Goal: Task Accomplishment & Management: Manage account settings

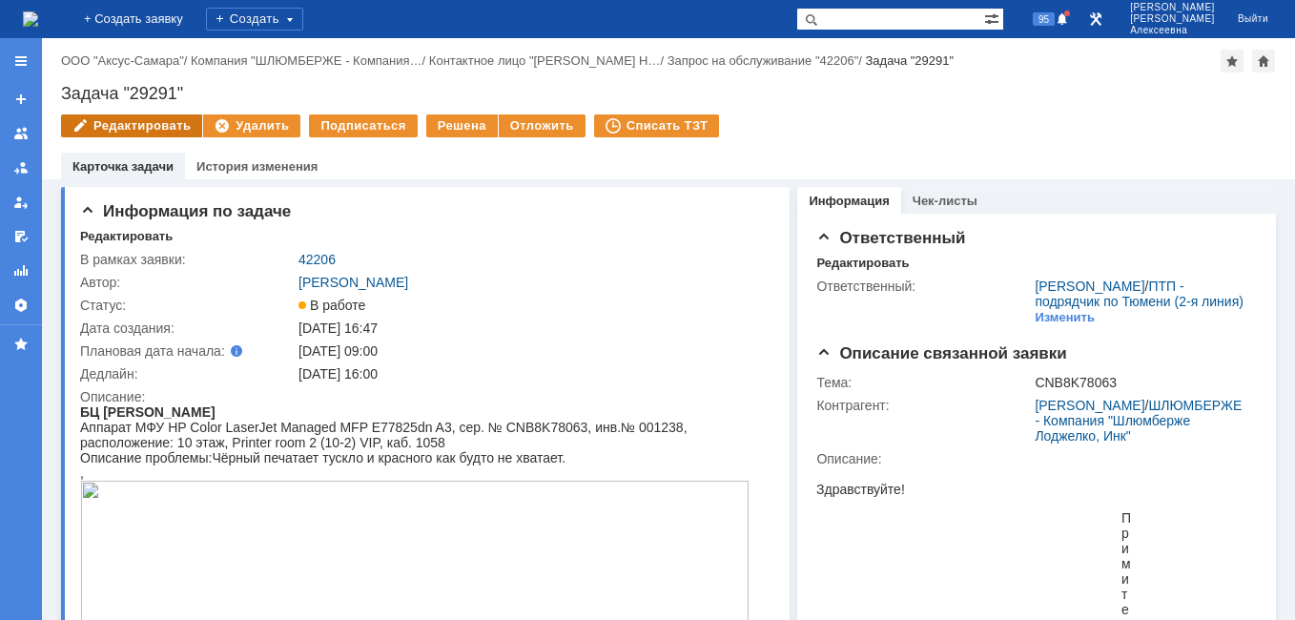
click at [129, 127] on div "Редактировать" at bounding box center [131, 125] width 141 height 23
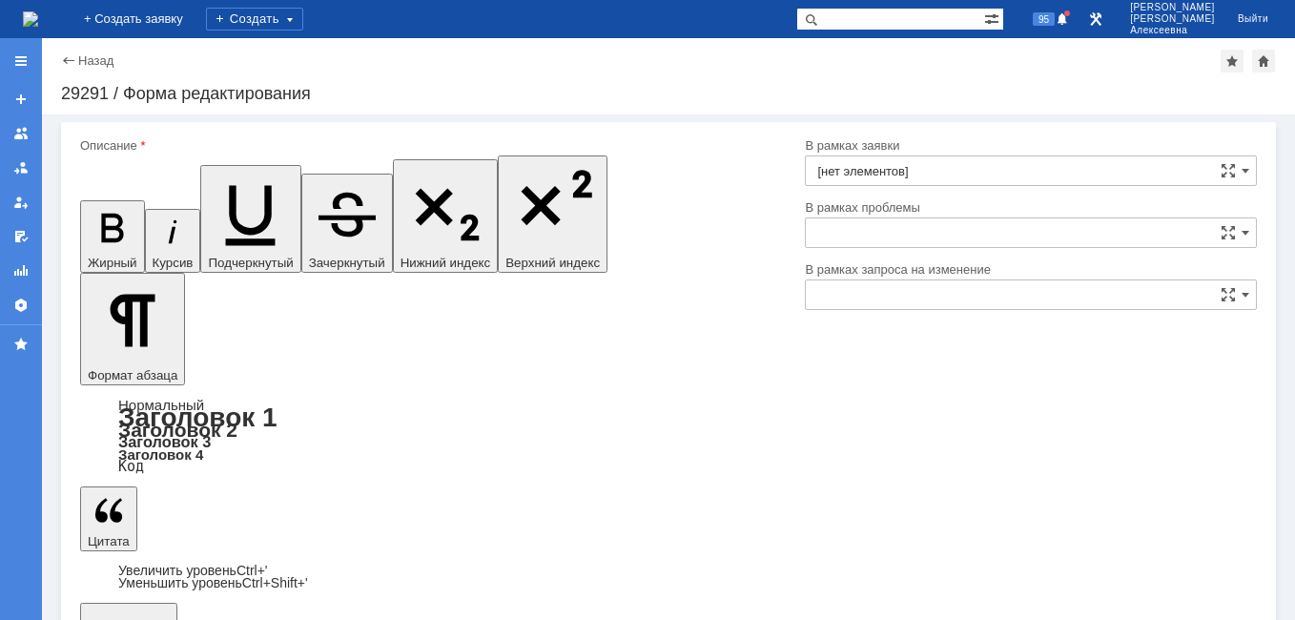
type input "[PERSON_NAME]"
type input "42206"
type input "[не указано]"
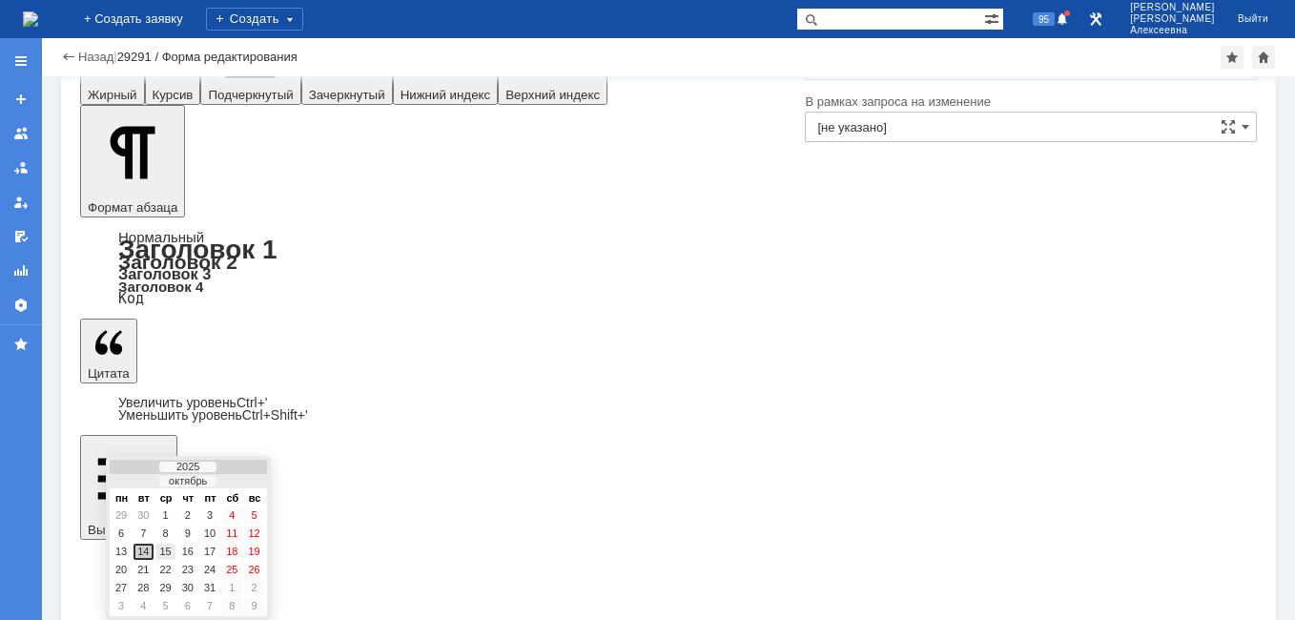
click at [166, 548] on div "15" at bounding box center [165, 552] width 19 height 16
type input "[DATE] 16:00"
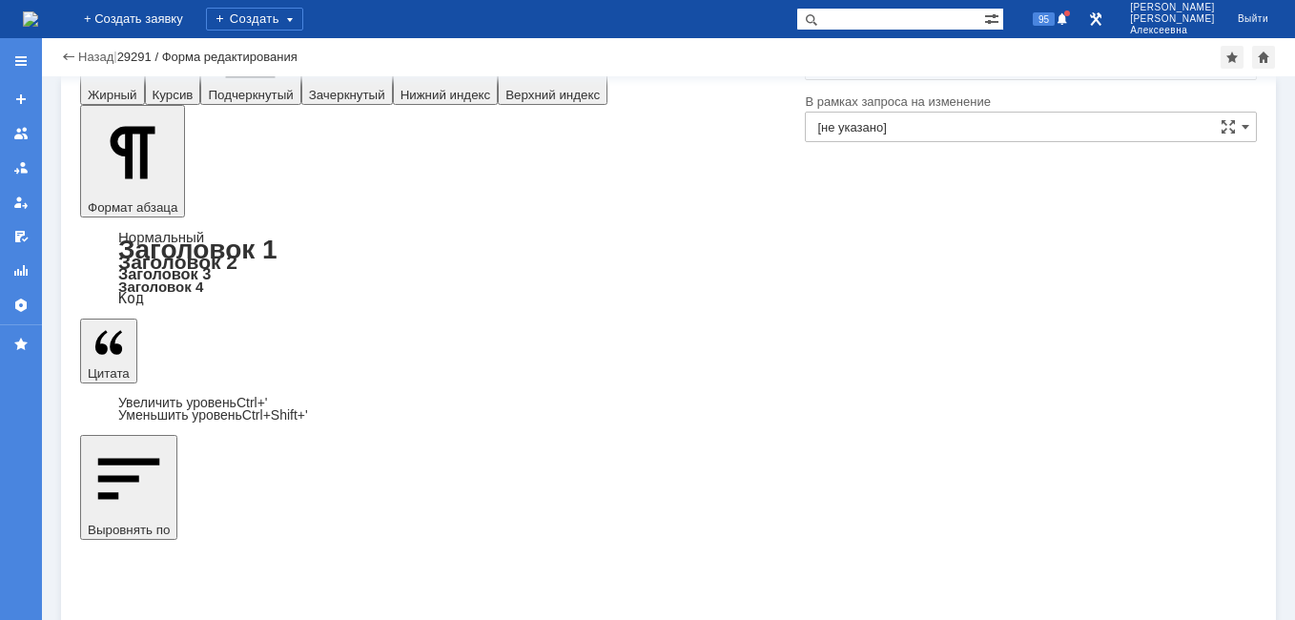
scroll to position [111, 0]
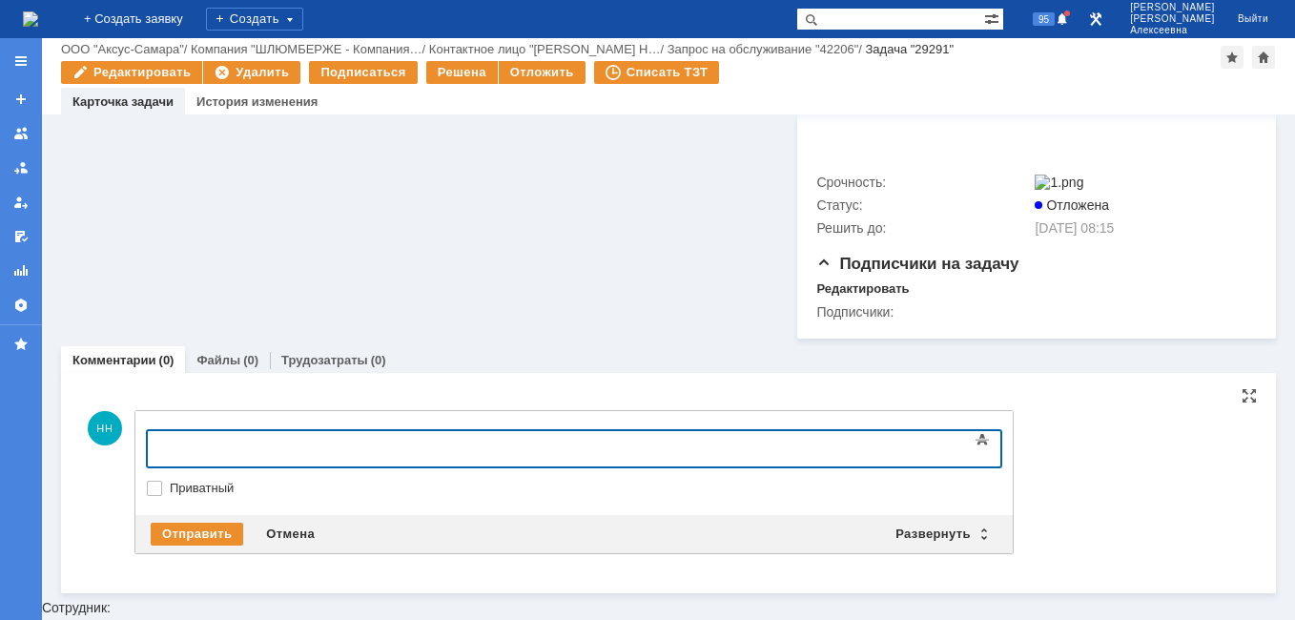
scroll to position [7546, 0]
click at [984, 545] on div "Развернуть" at bounding box center [941, 533] width 114 height 23
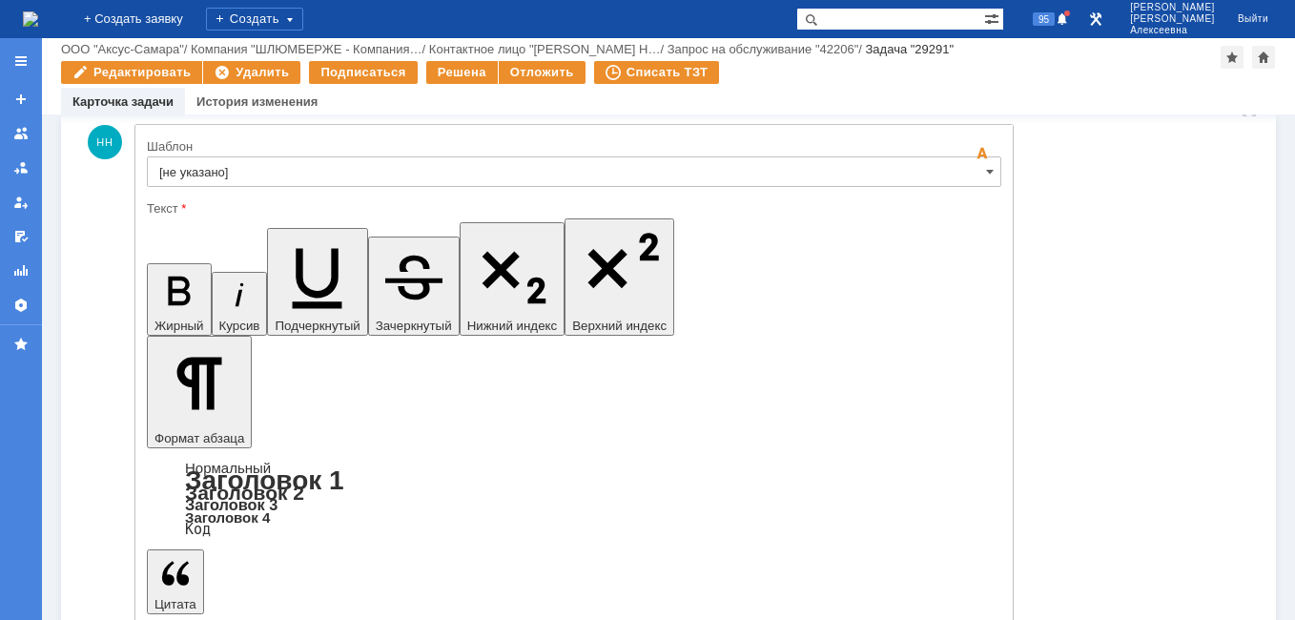
scroll to position [7832, 0]
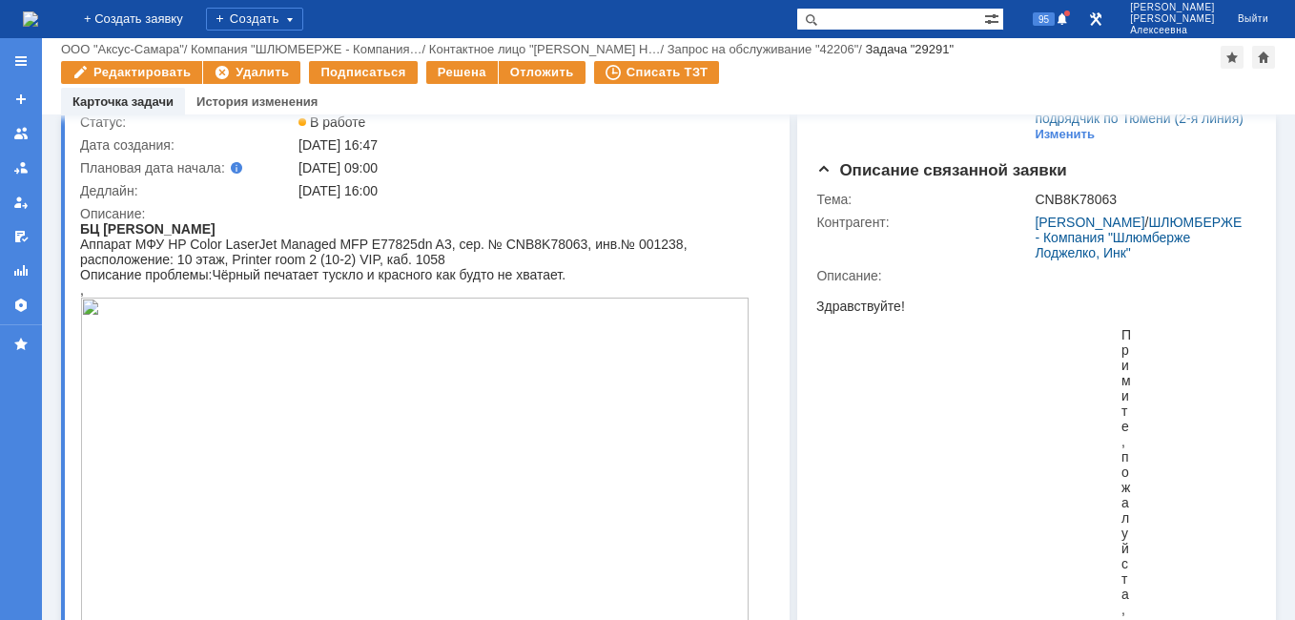
scroll to position [0, 0]
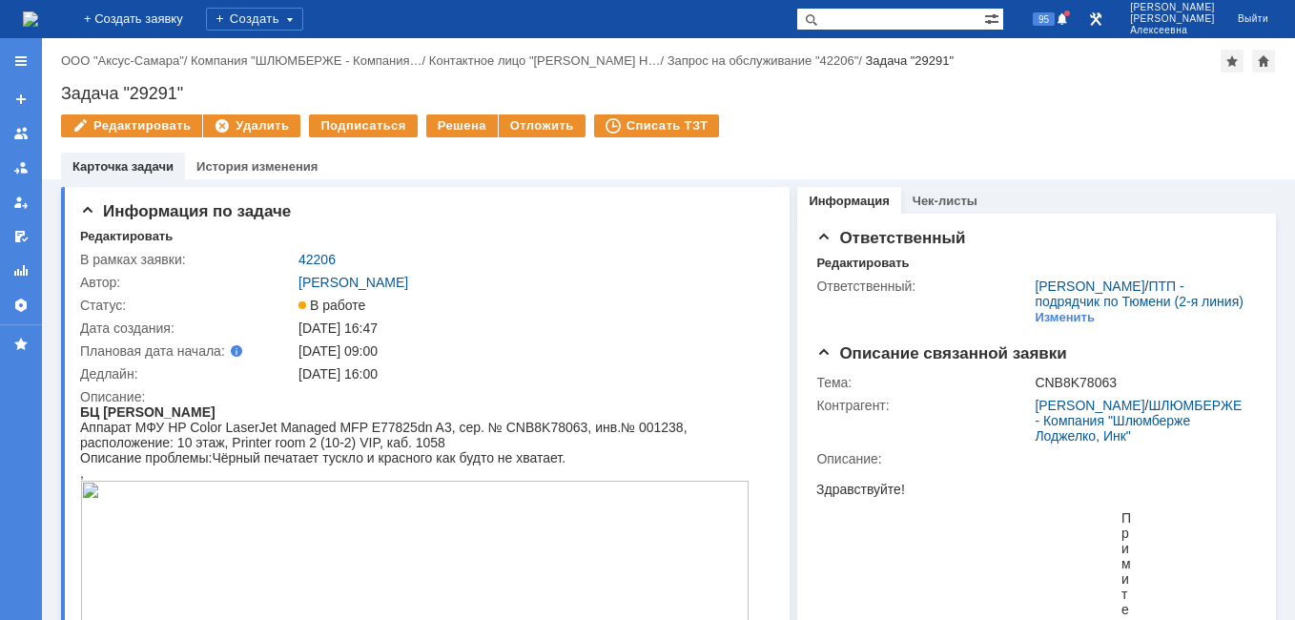
click at [38, 19] on img at bounding box center [30, 18] width 15 height 15
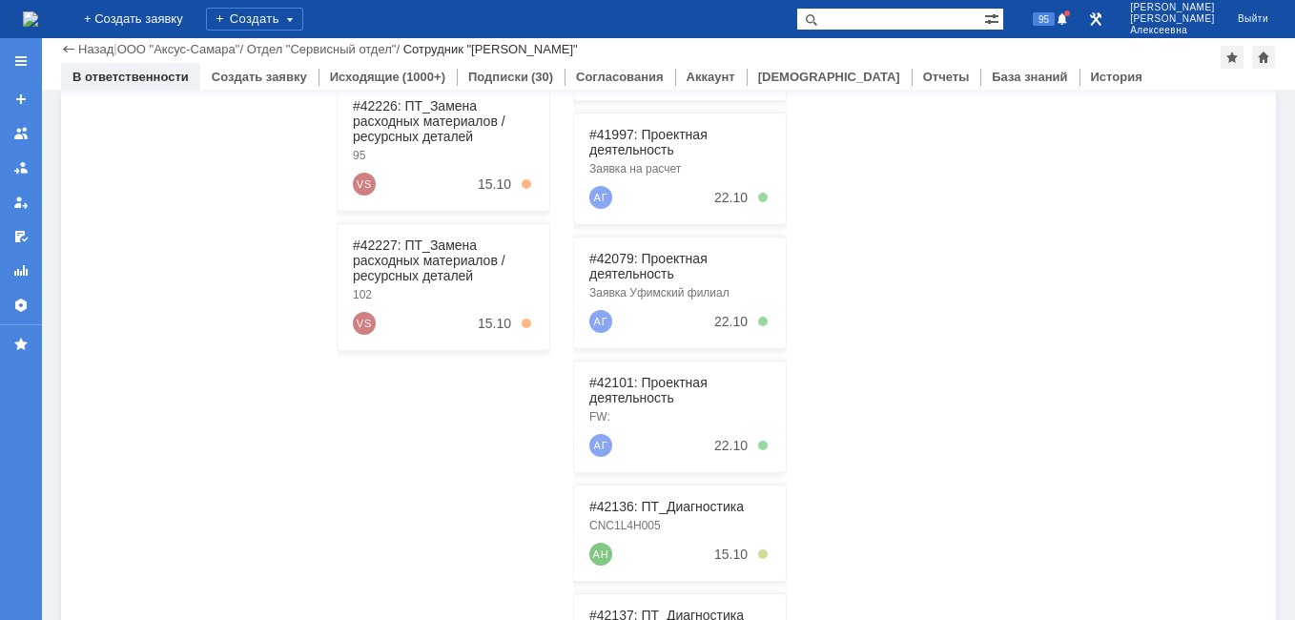
scroll to position [391, 0]
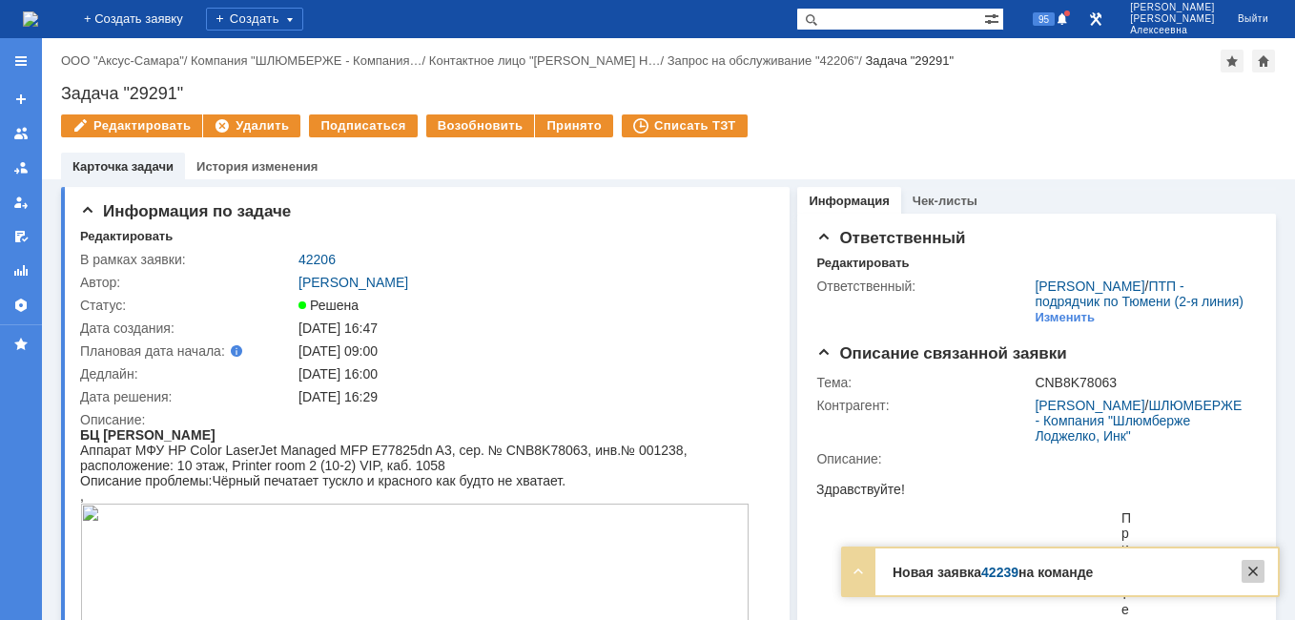
click at [1254, 573] on div at bounding box center [1253, 571] width 23 height 23
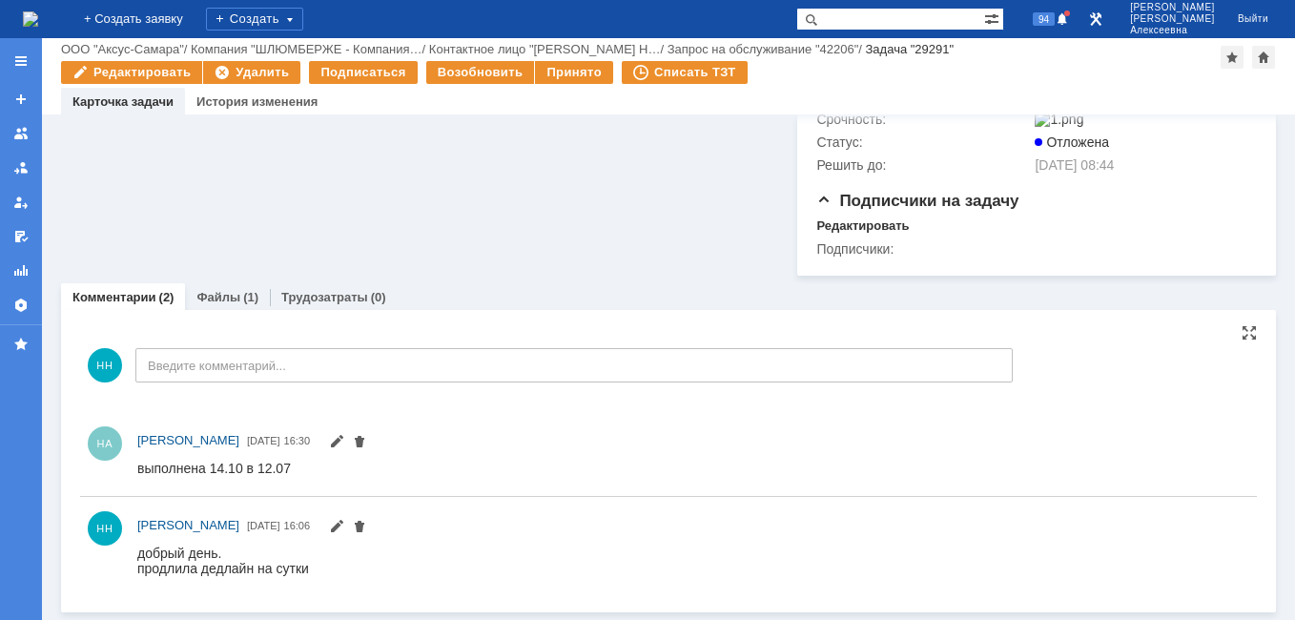
scroll to position [7631, 0]
click at [215, 295] on link "Файлы" at bounding box center [218, 297] width 44 height 14
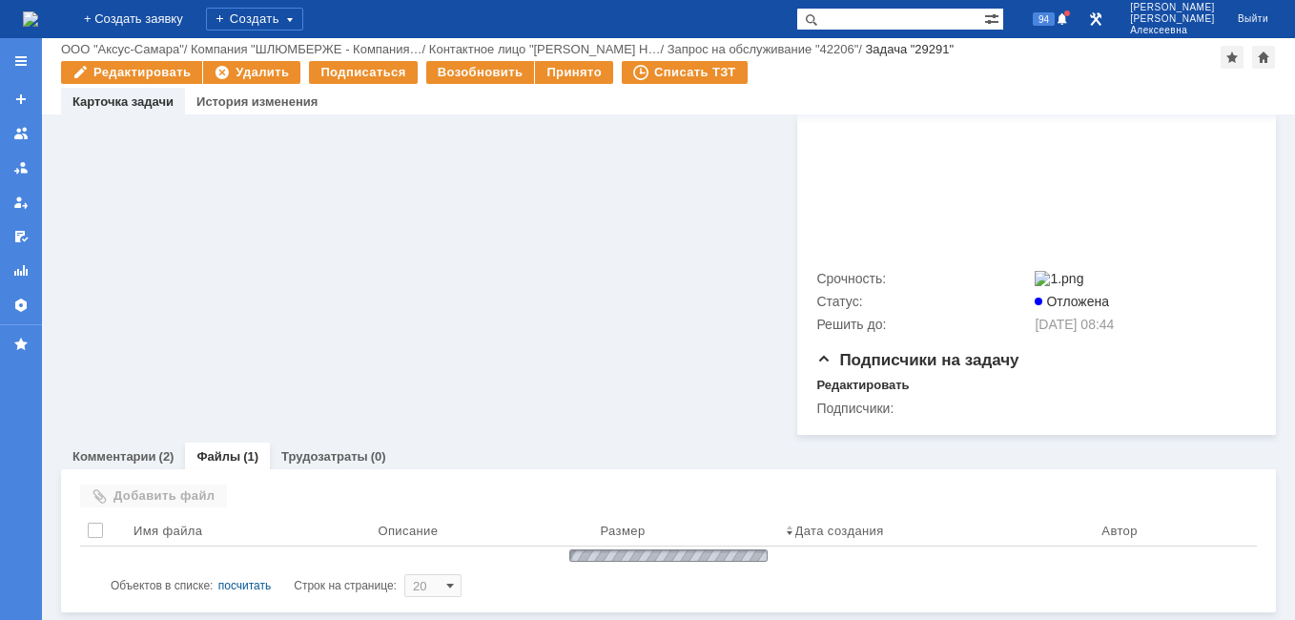
scroll to position [7491, 0]
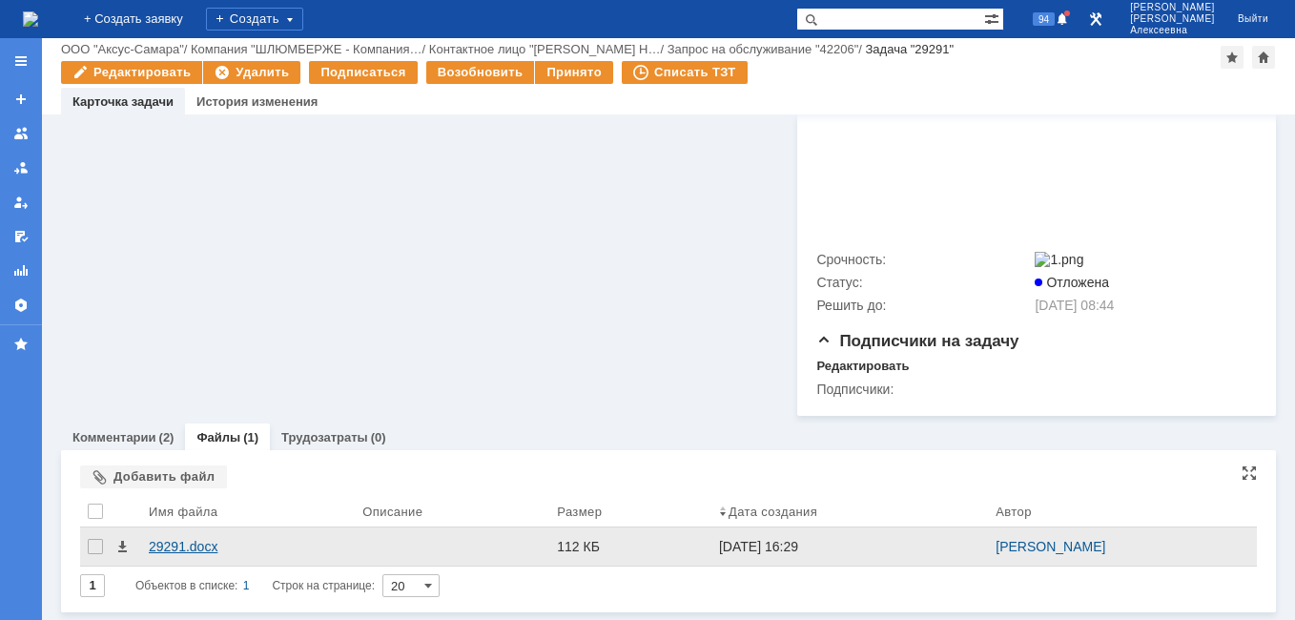
click at [198, 542] on div "29291.docx" at bounding box center [248, 546] width 198 height 15
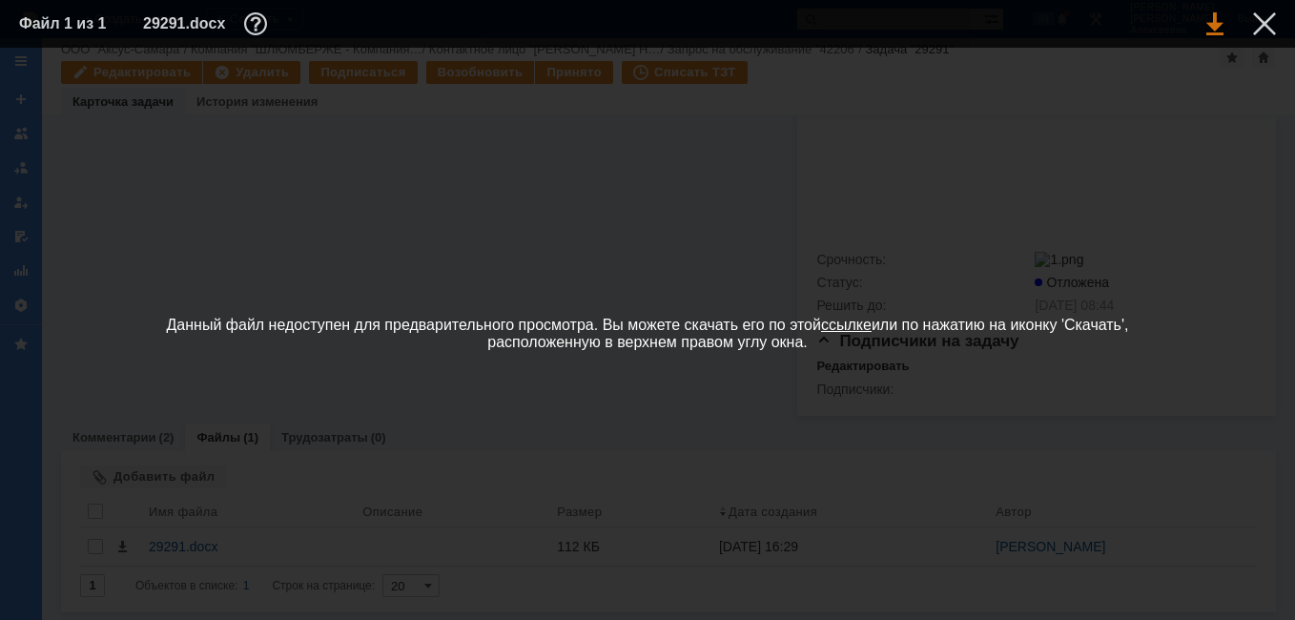
click at [1222, 27] on link at bounding box center [1215, 23] width 17 height 23
click at [1260, 24] on div at bounding box center [1264, 23] width 23 height 23
click at [1260, 24] on link "Выйти" at bounding box center [1253, 19] width 53 height 38
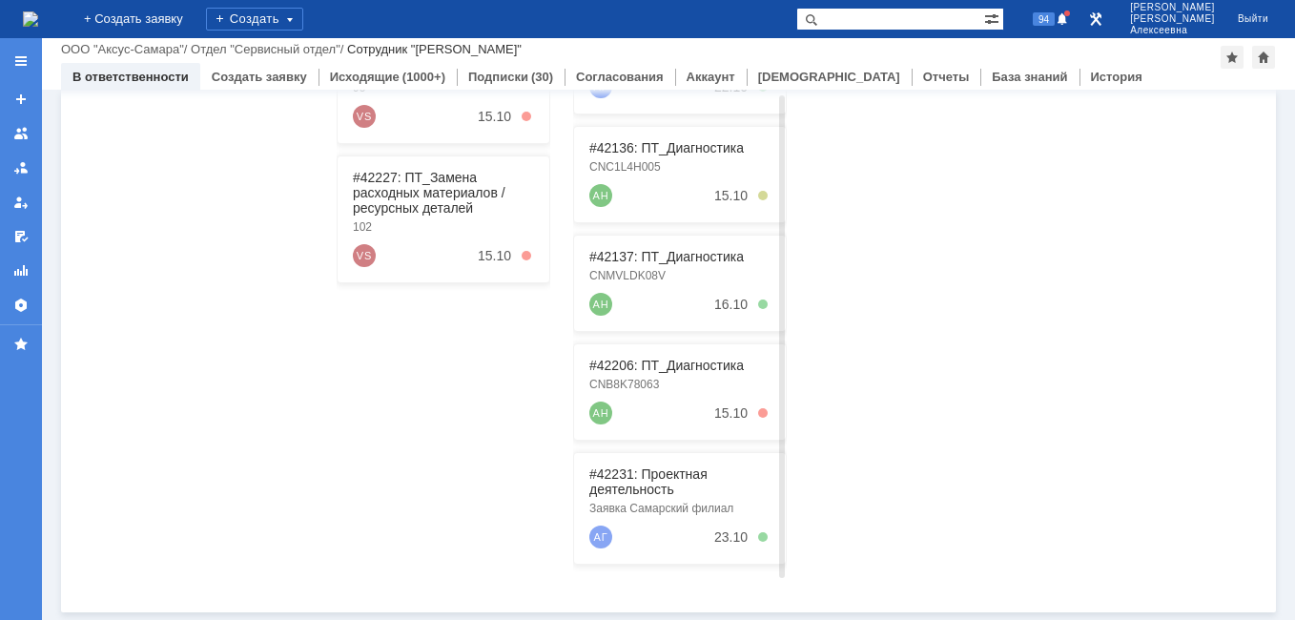
scroll to position [486, 0]
click at [660, 366] on link "#42206: ПТ_Диагностика" at bounding box center [666, 365] width 155 height 15
click at [660, 365] on div "Назад | ООО "Аксус-Самара" / Отдел "Сервисный отдел" / Сотрудник "Новоженова На…" at bounding box center [668, 329] width 1253 height 582
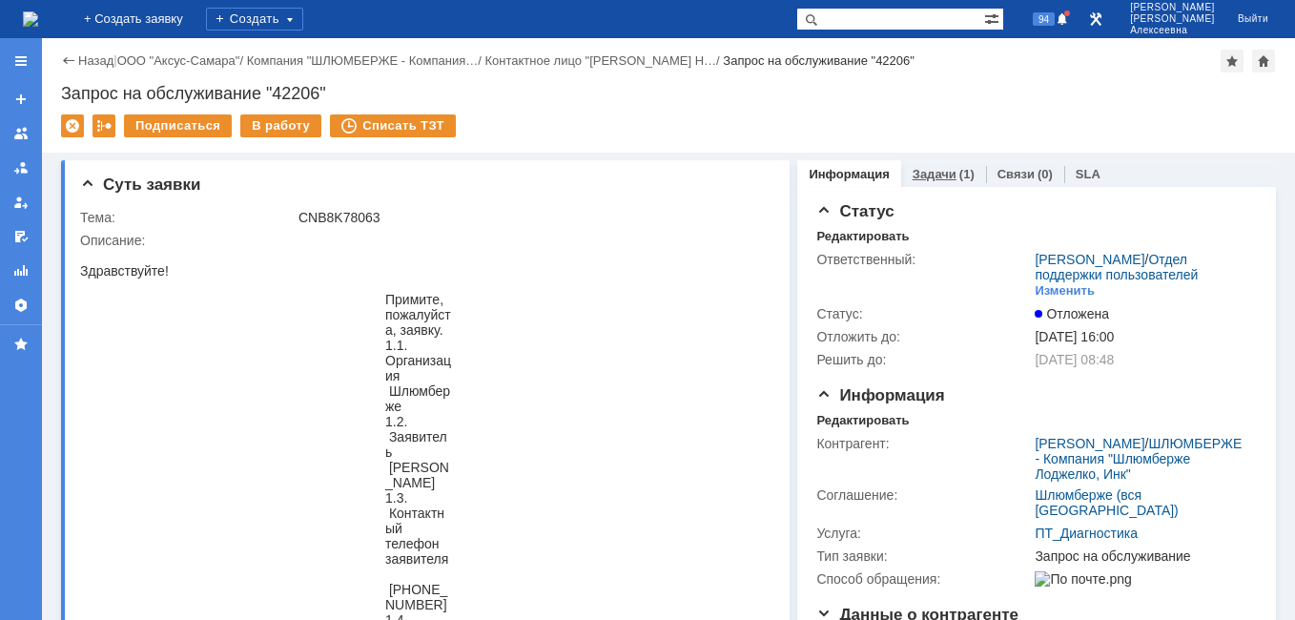
click at [917, 172] on link "Задачи" at bounding box center [935, 174] width 44 height 14
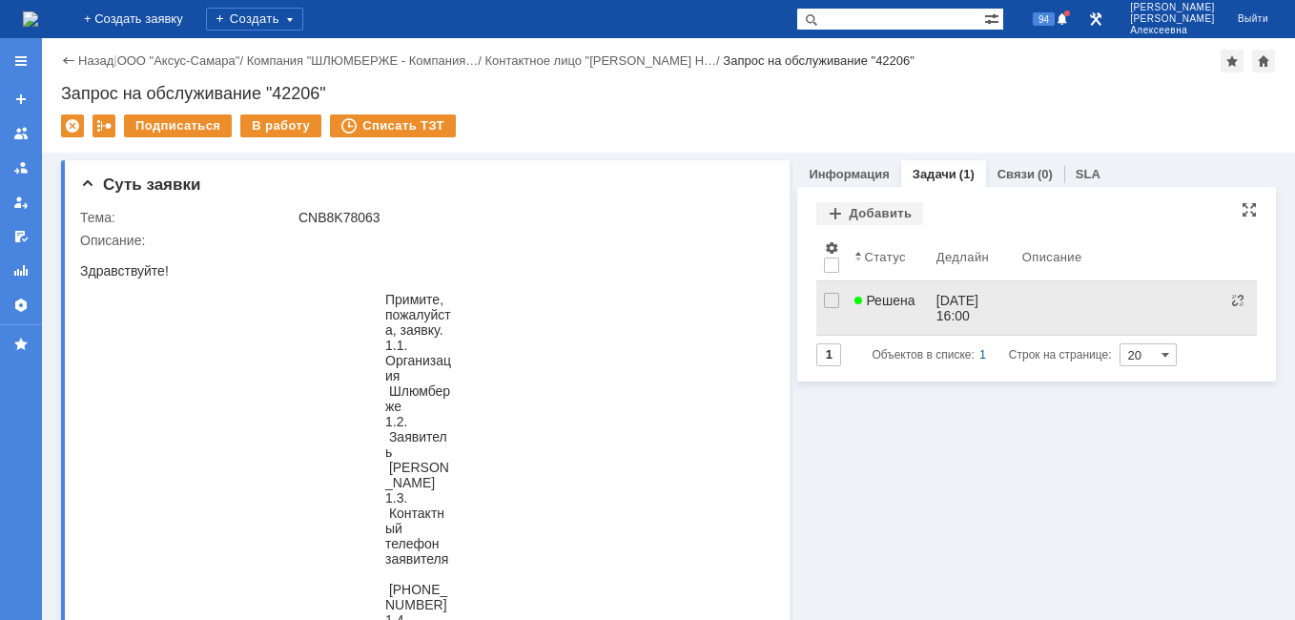
click at [961, 306] on div "[DATE] 16:00" at bounding box center [960, 308] width 46 height 31
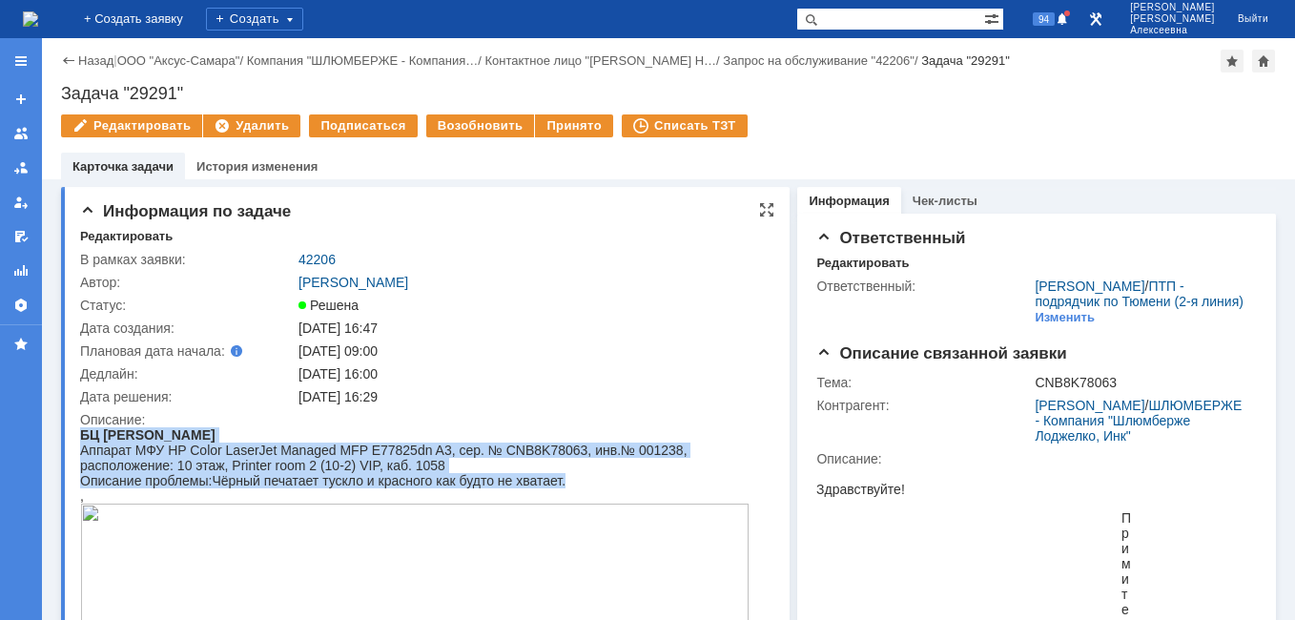
drag, startPoint x: 574, startPoint y: 480, endPoint x: 79, endPoint y: 443, distance: 496.4
drag, startPoint x: 79, startPoint y: 443, endPoint x: 123, endPoint y: 438, distance: 44.1
copy body "БЦ Магелан Аппарат МФУ HP Color LaserJet Managed MFP E77825dn A3, сер. № CNB8K7…"
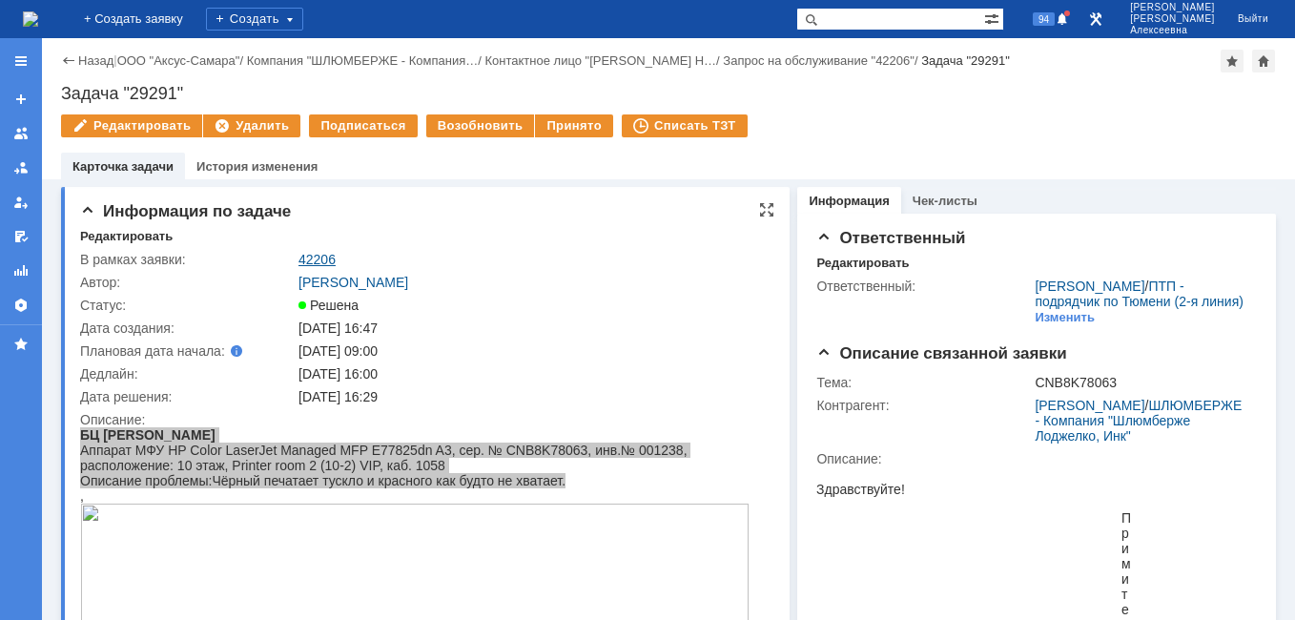
click at [318, 252] on link "42206" at bounding box center [317, 259] width 37 height 15
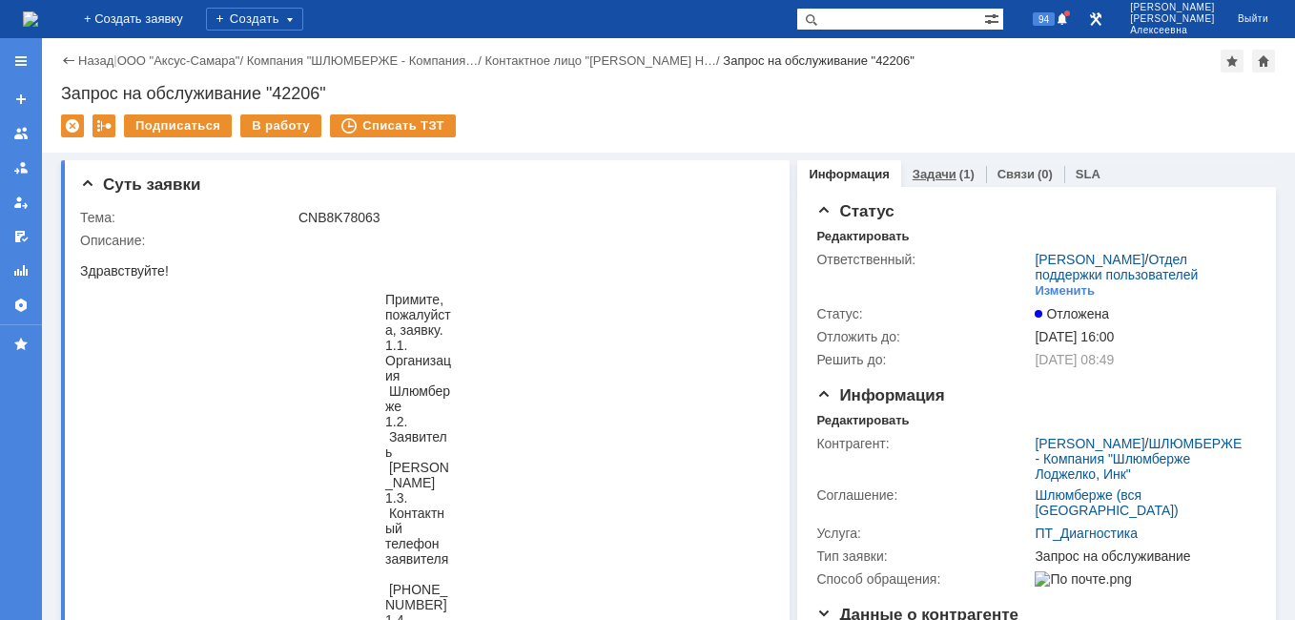
click at [918, 169] on link "Задачи" at bounding box center [935, 174] width 44 height 14
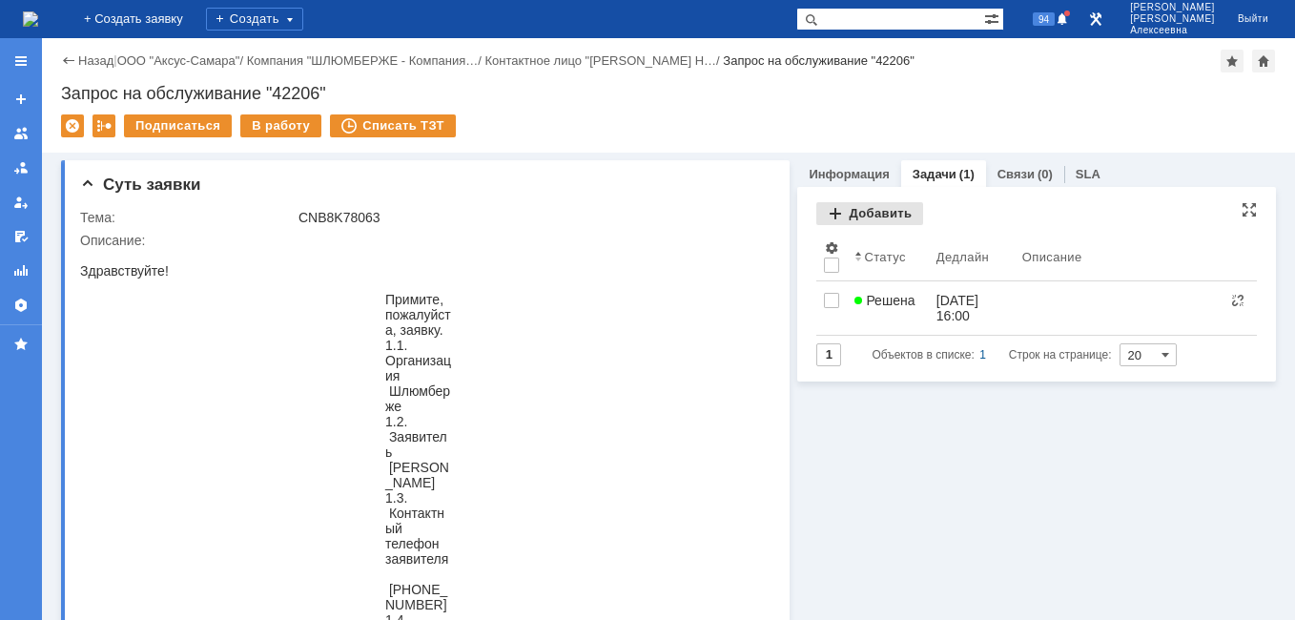
click at [861, 216] on div "Добавить" at bounding box center [869, 213] width 107 height 23
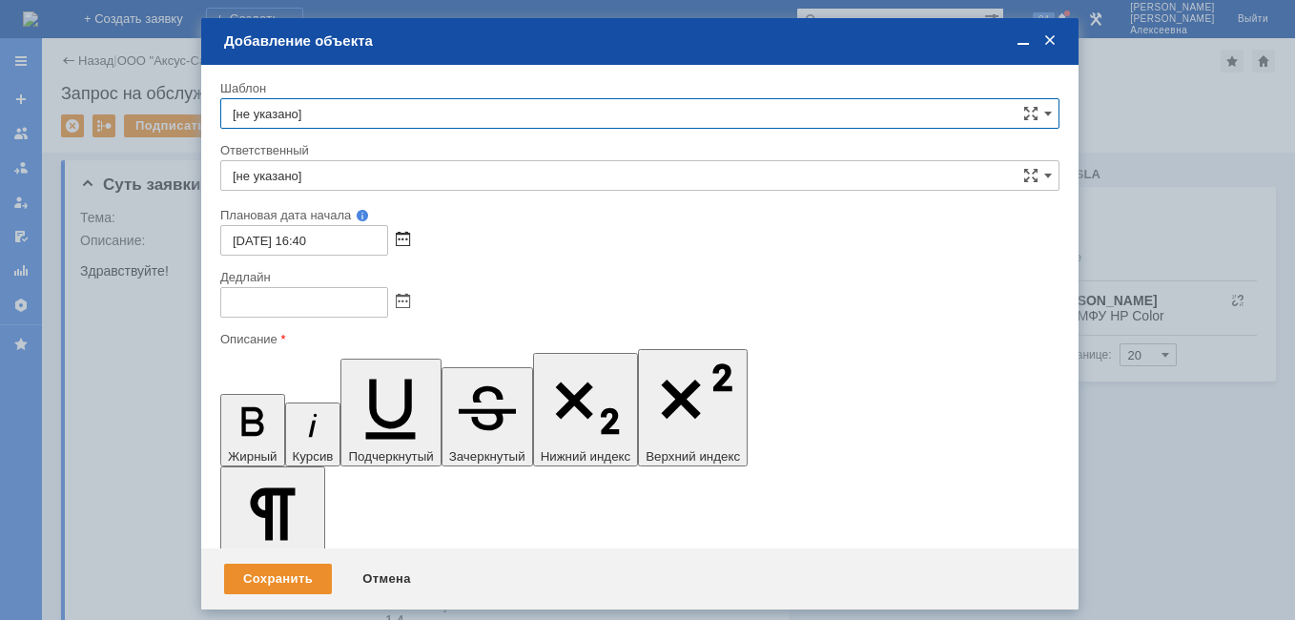
click at [402, 240] on span at bounding box center [403, 240] width 14 height 15
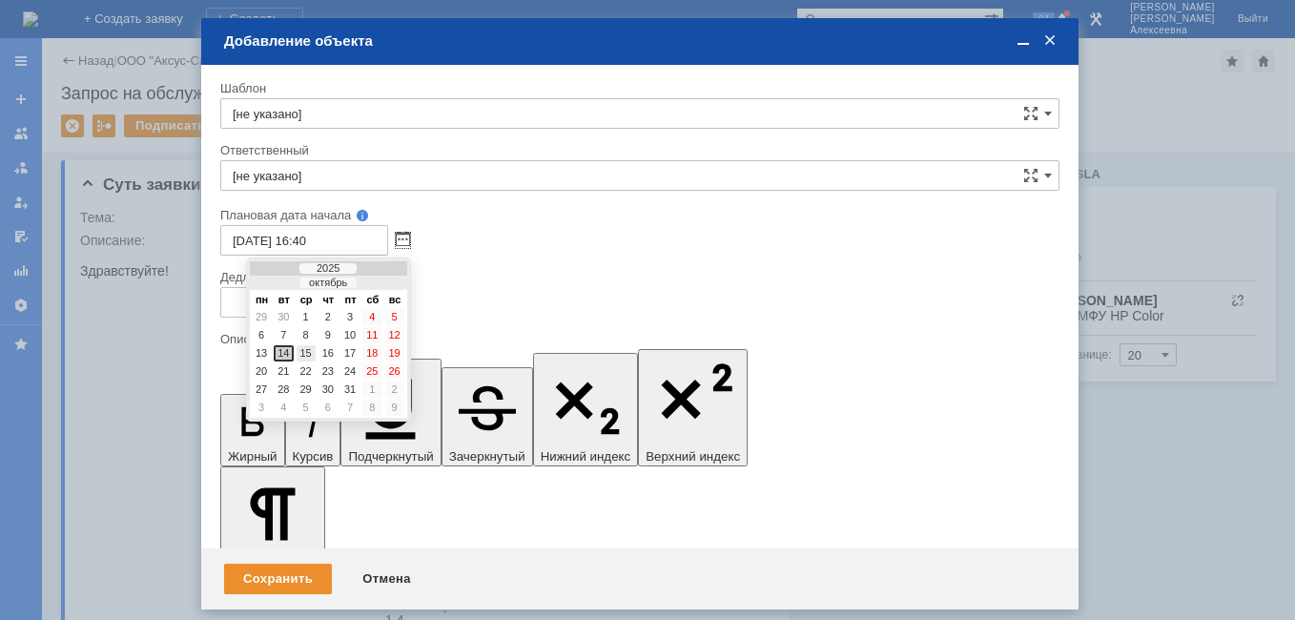
click at [304, 353] on div "15" at bounding box center [306, 353] width 19 height 16
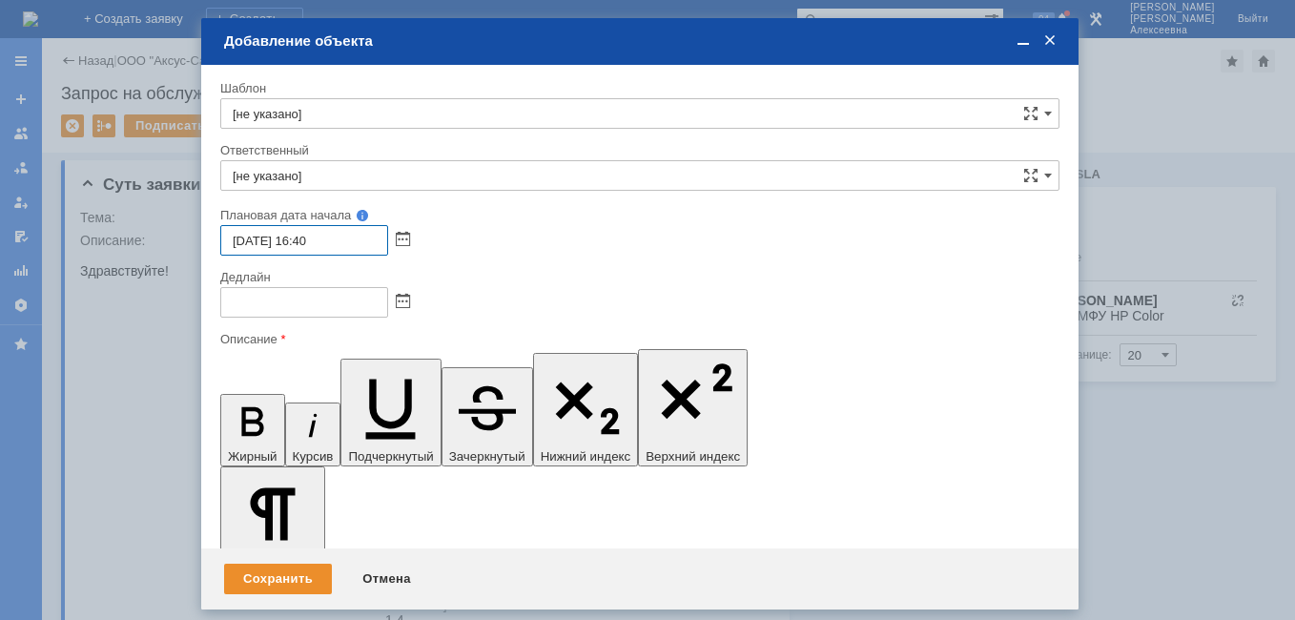
click at [311, 240] on input "15.10.2025 16:40" at bounding box center [304, 240] width 168 height 31
click at [331, 239] on input "15.10.2025 09:40" at bounding box center [304, 240] width 168 height 31
type input "15.10.2025 09:00"
click at [410, 304] on div at bounding box center [639, 302] width 839 height 31
click at [403, 304] on span at bounding box center [403, 302] width 14 height 15
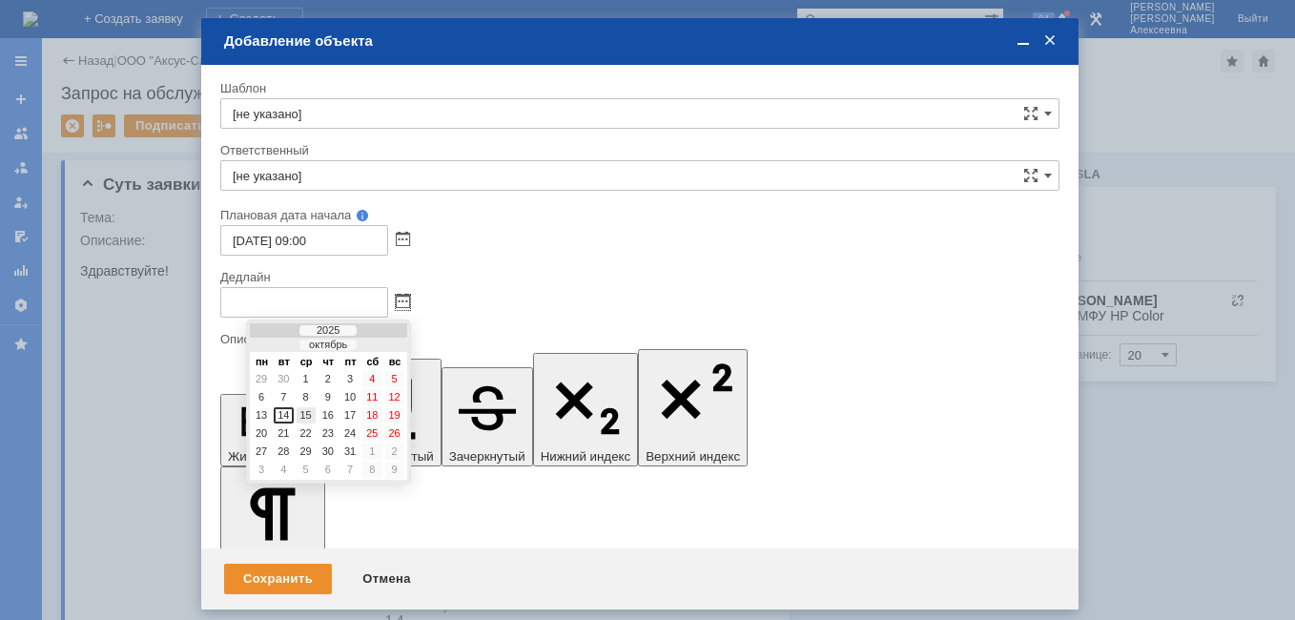
click at [303, 415] on div "15" at bounding box center [306, 415] width 19 height 16
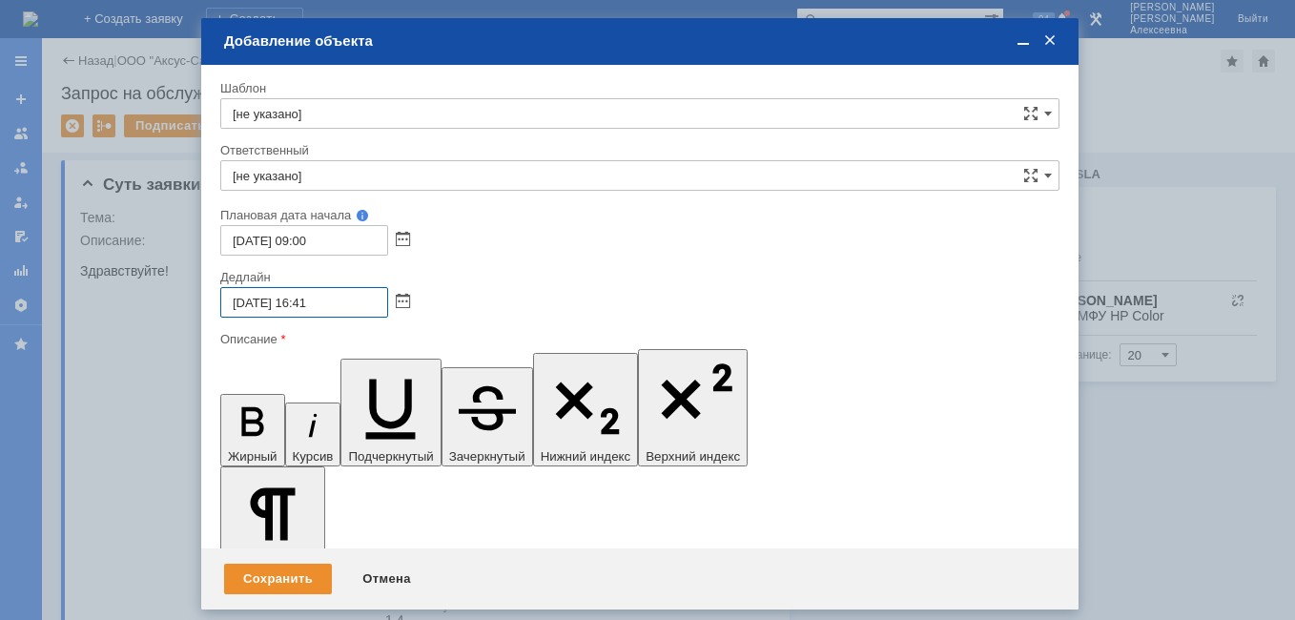
click at [340, 298] on input "15.10.2025 16:41" at bounding box center [304, 302] width 168 height 31
type input "[DATE] 16:00"
click at [276, 165] on input "[не указано]" at bounding box center [639, 175] width 839 height 31
type input "y"
click at [315, 318] on span "[PERSON_NAME]" at bounding box center [640, 314] width 815 height 15
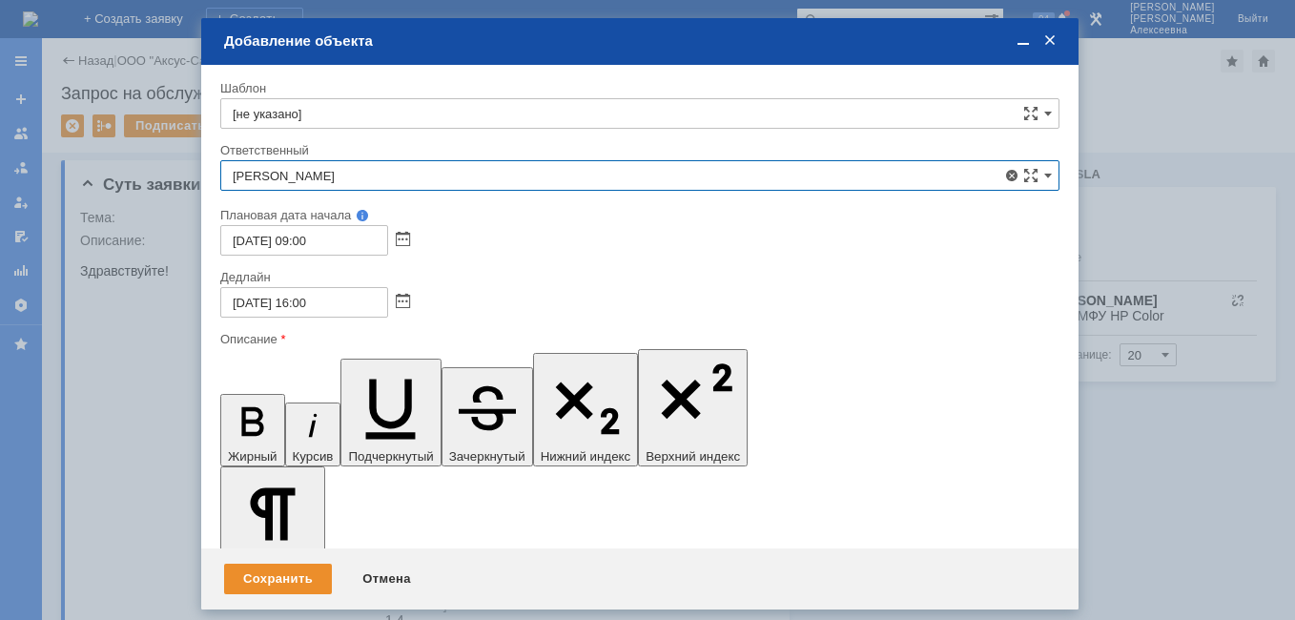
type input "[PERSON_NAME]"
drag, startPoint x: 754, startPoint y: 5509, endPoint x: 219, endPoint y: 5507, distance: 535.1
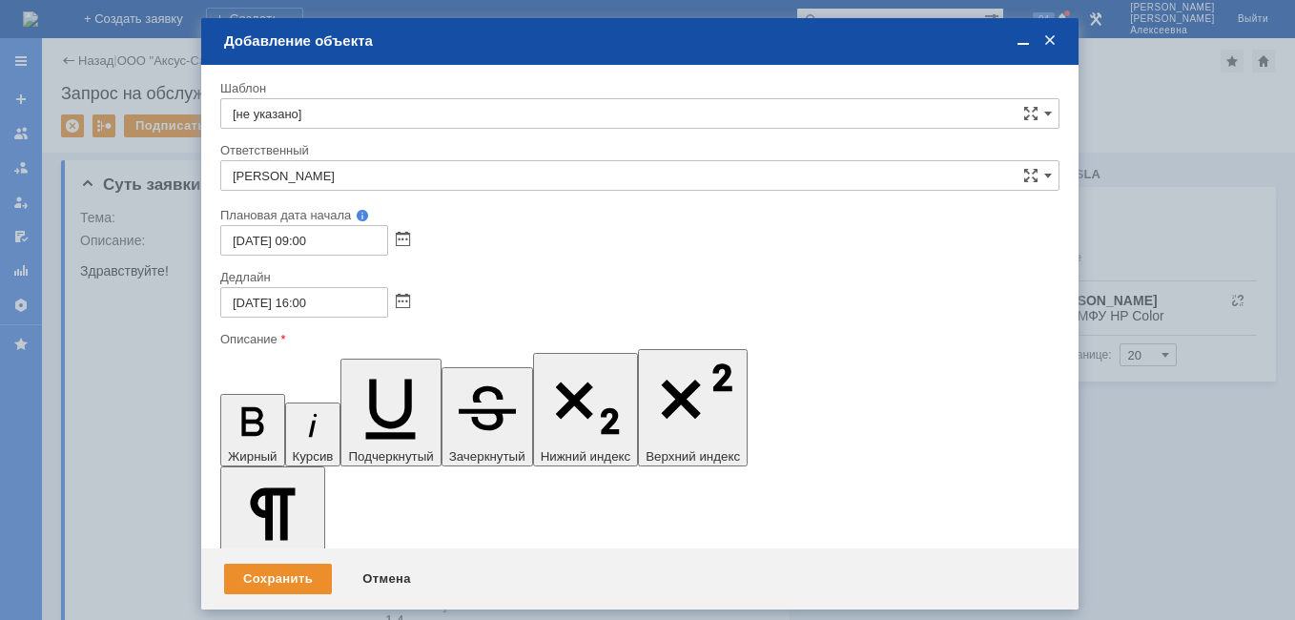
click at [1027, 37] on span at bounding box center [1023, 40] width 19 height 17
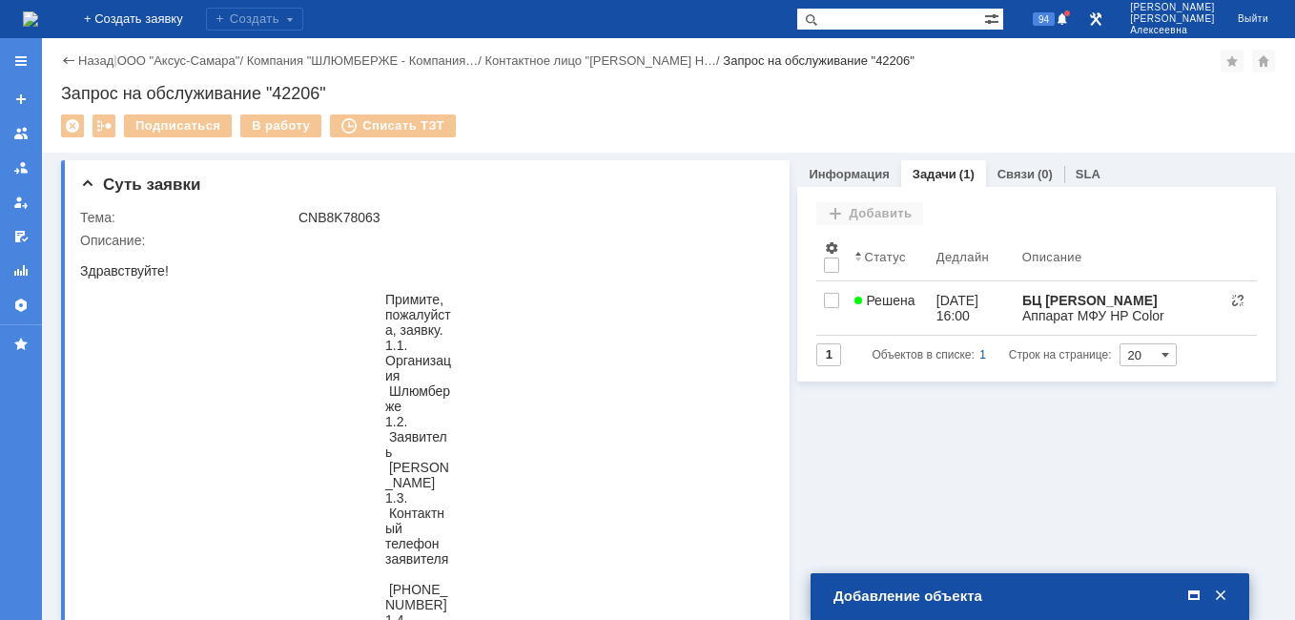
click at [1192, 595] on span at bounding box center [1194, 596] width 19 height 17
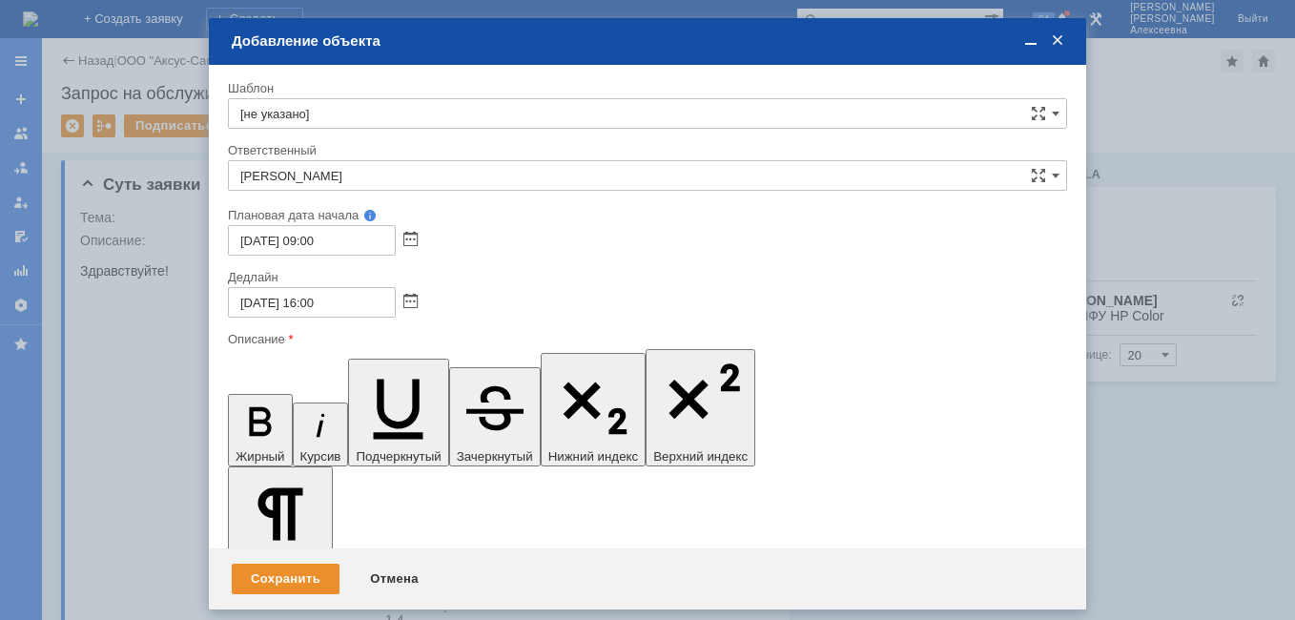
click at [1032, 49] on span at bounding box center [1031, 40] width 19 height 17
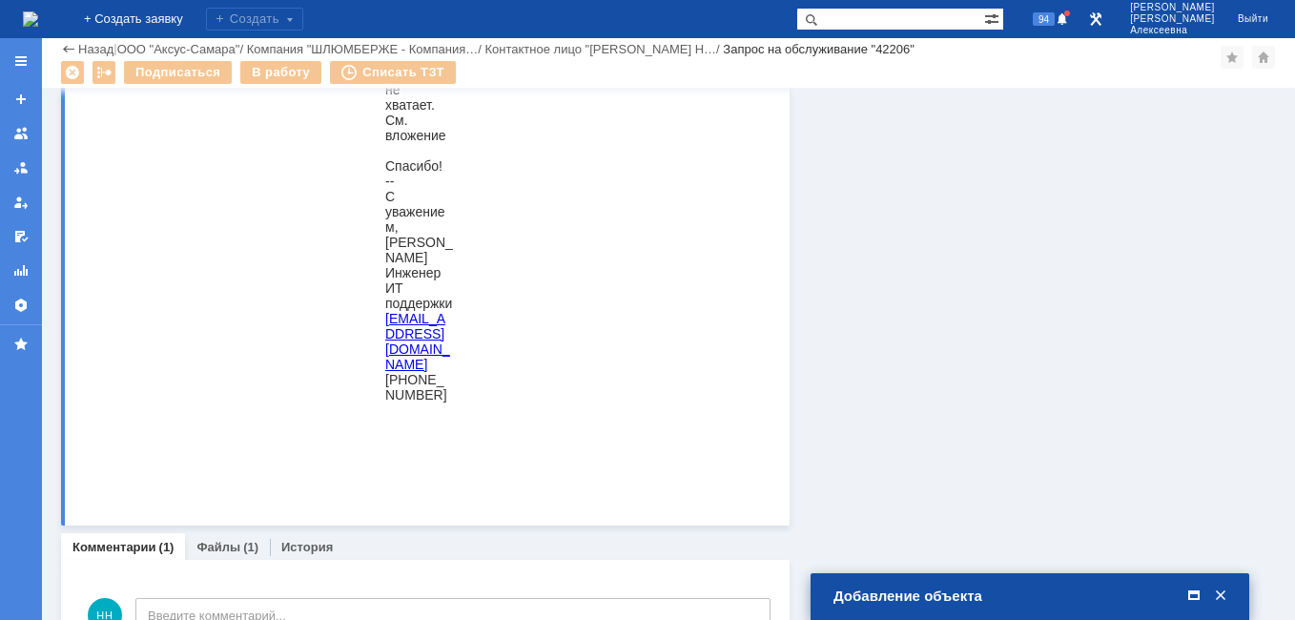
scroll to position [935, 0]
drag, startPoint x: 457, startPoint y: 465, endPoint x: 370, endPoint y: 326, distance: 163.3
copy blockquote "Никита Александров Инженер ИТ поддержки nalexandrov@slb.ru +7 (982) 900 05-96"
drag, startPoint x: 1191, startPoint y: 592, endPoint x: 1154, endPoint y: 591, distance: 37.2
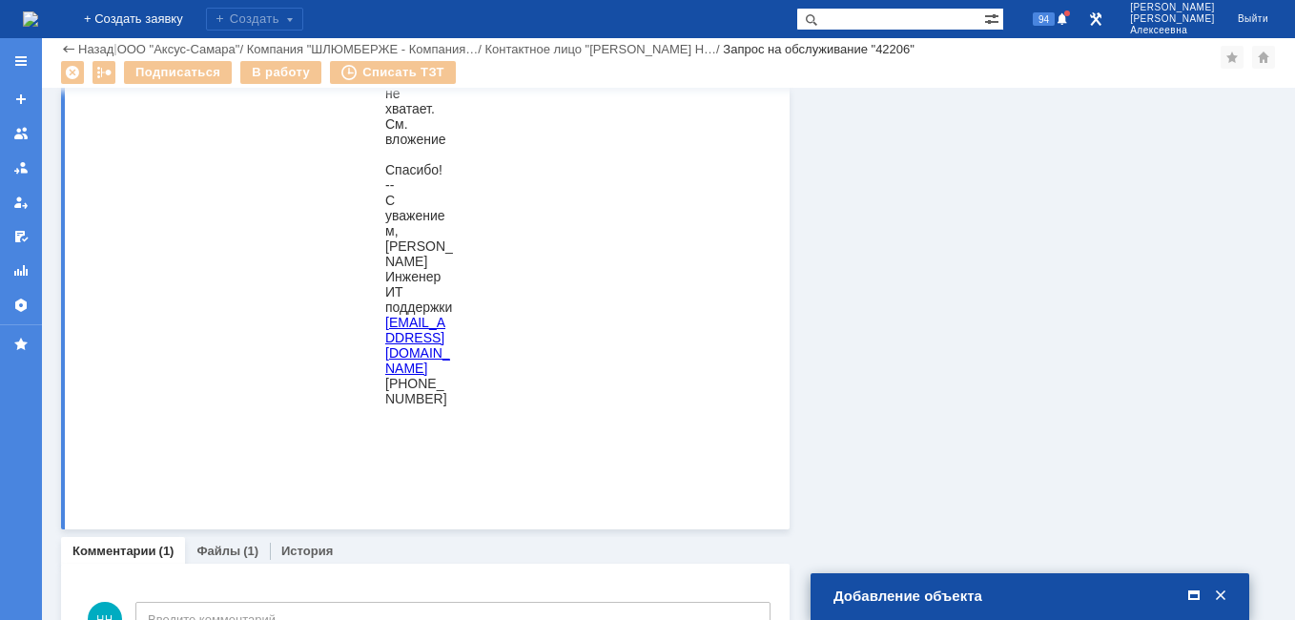
click at [1191, 592] on span at bounding box center [1194, 596] width 19 height 17
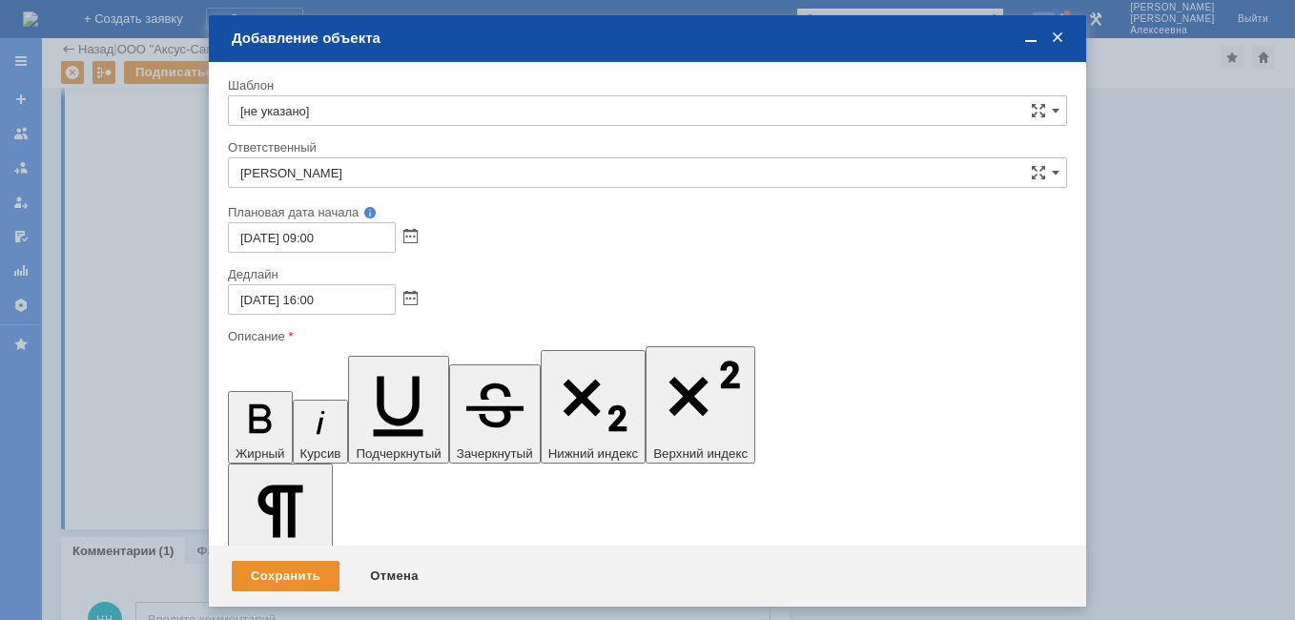
scroll to position [5, 5]
drag, startPoint x: 375, startPoint y: 5556, endPoint x: 465, endPoint y: 5917, distance: 371.5
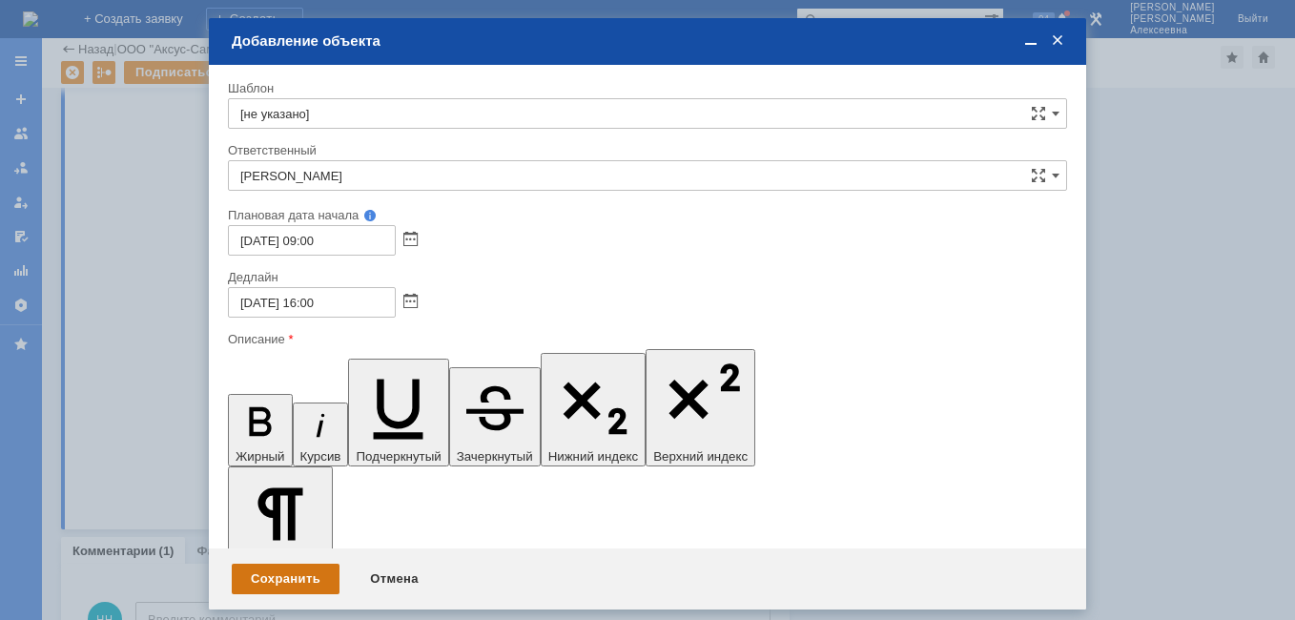
click at [301, 564] on div "Сохранить" at bounding box center [286, 579] width 108 height 31
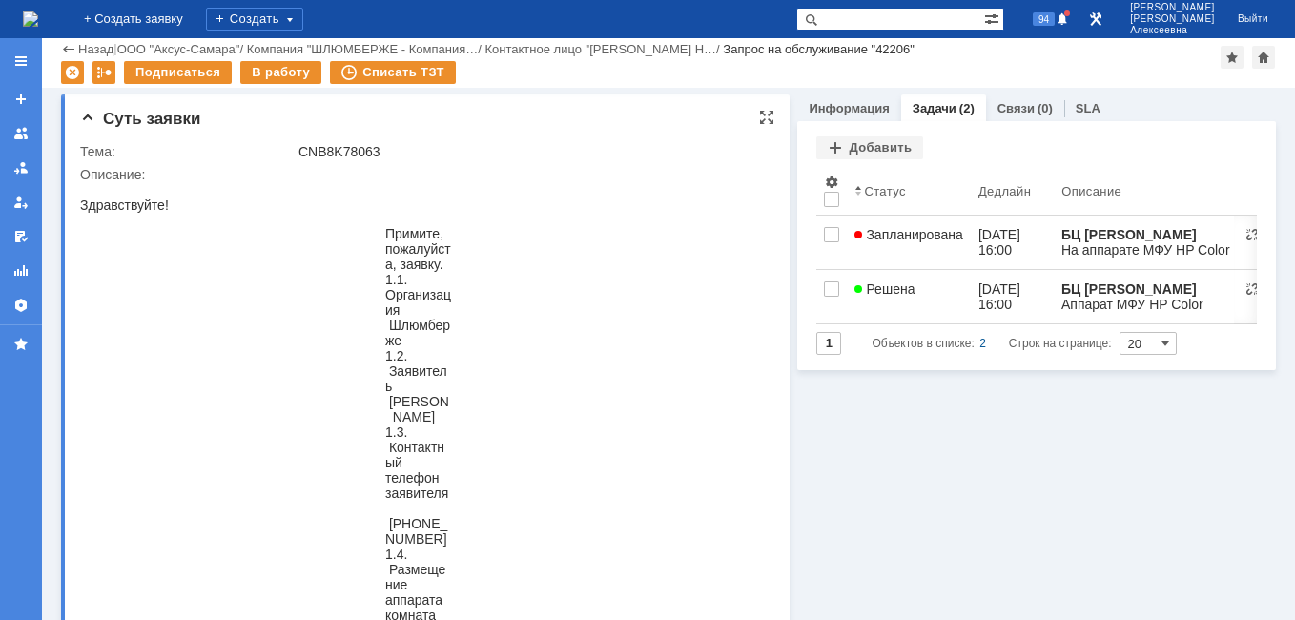
scroll to position [0, 0]
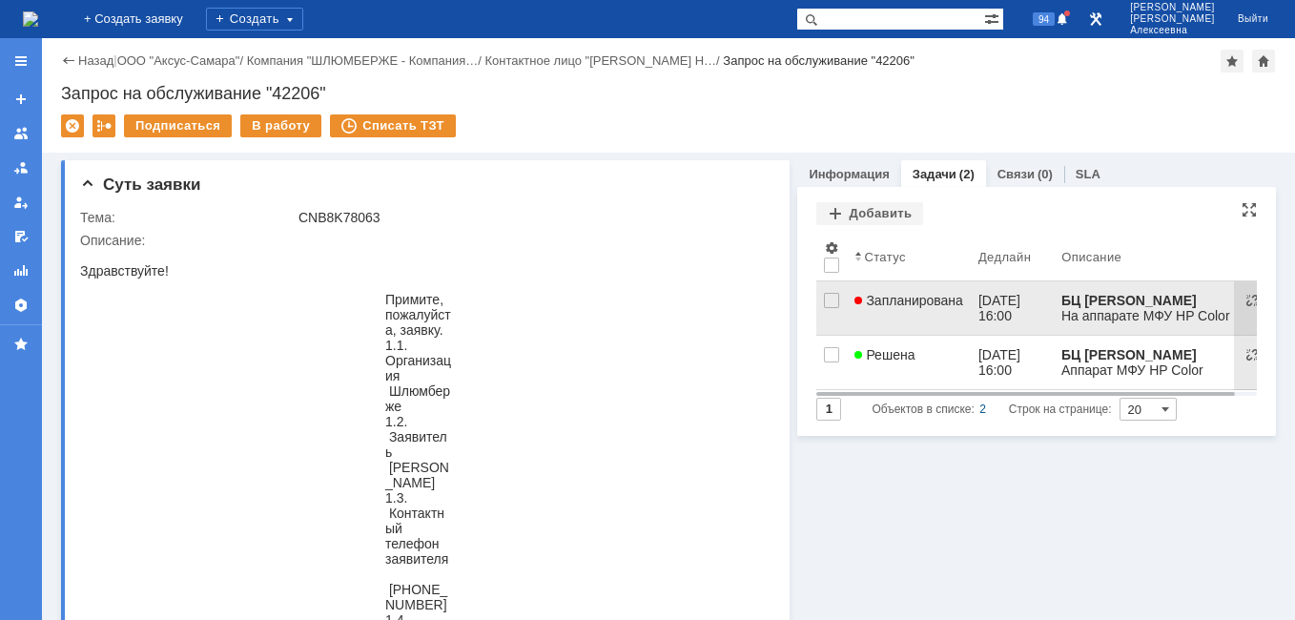
click at [943, 293] on span "Запланирована" at bounding box center [909, 300] width 109 height 15
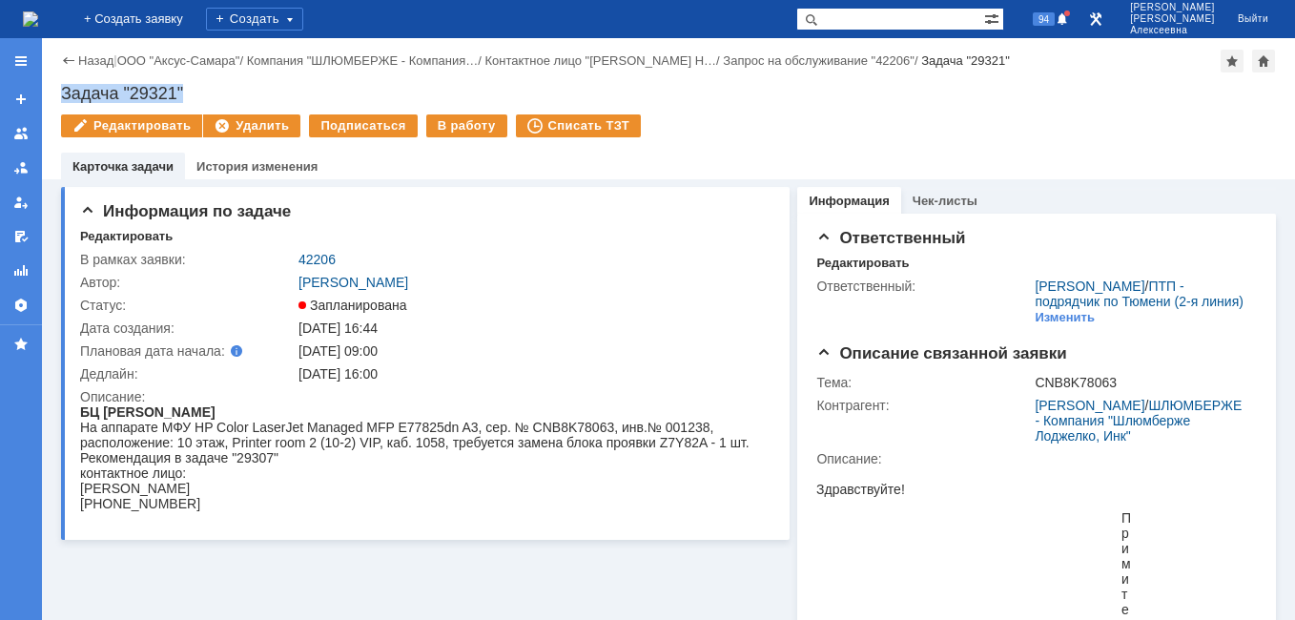
drag, startPoint x: 191, startPoint y: 91, endPoint x: 58, endPoint y: 81, distance: 132.9
click at [58, 81] on div "Назад | ООО "Аксус-Самара" / Компания "ШЛЮМБЕРЖЕ - Компания… / Контактное лицо …" at bounding box center [668, 108] width 1253 height 141
copy div "Задача "29321""
click at [323, 259] on link "42206" at bounding box center [317, 259] width 37 height 15
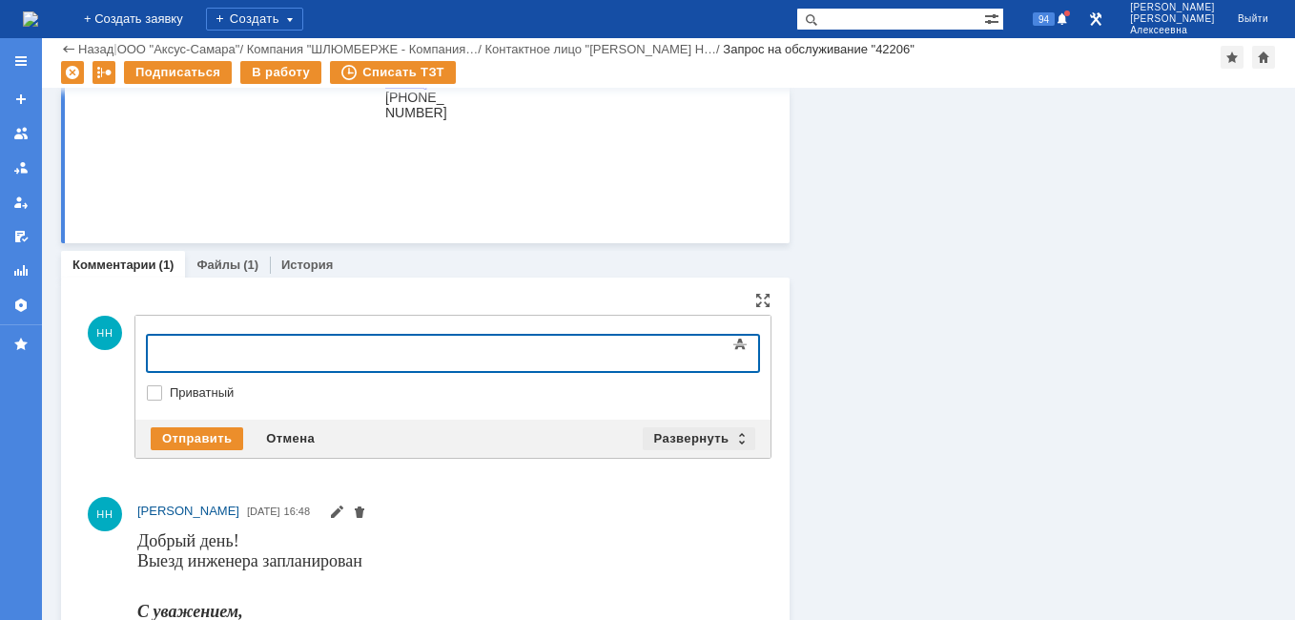
click at [738, 437] on div "Развернуть" at bounding box center [700, 438] width 114 height 23
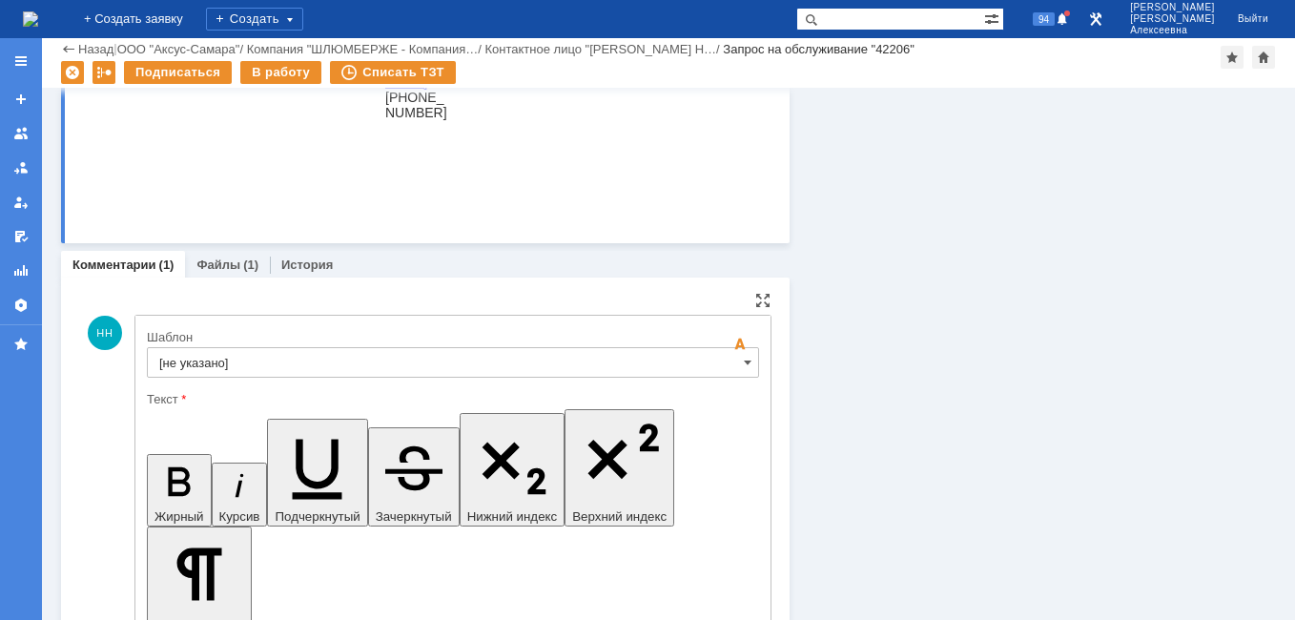
click at [728, 370] on input "[не указано]" at bounding box center [453, 362] width 612 height 31
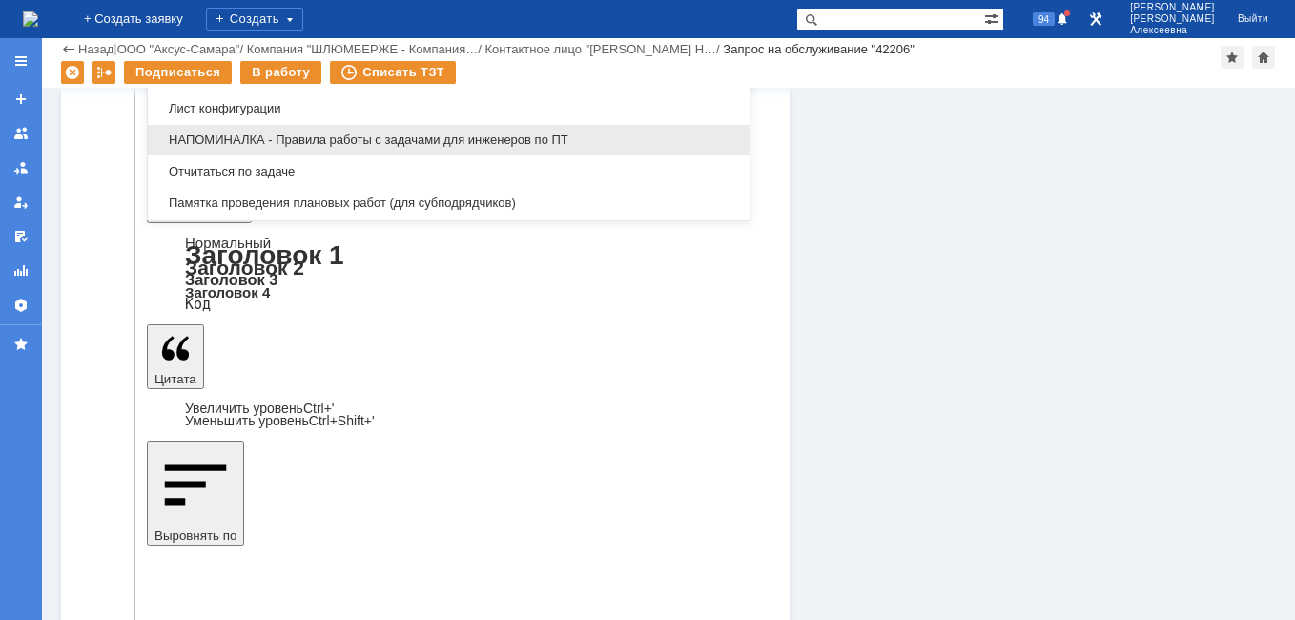
scroll to position [1132, 0]
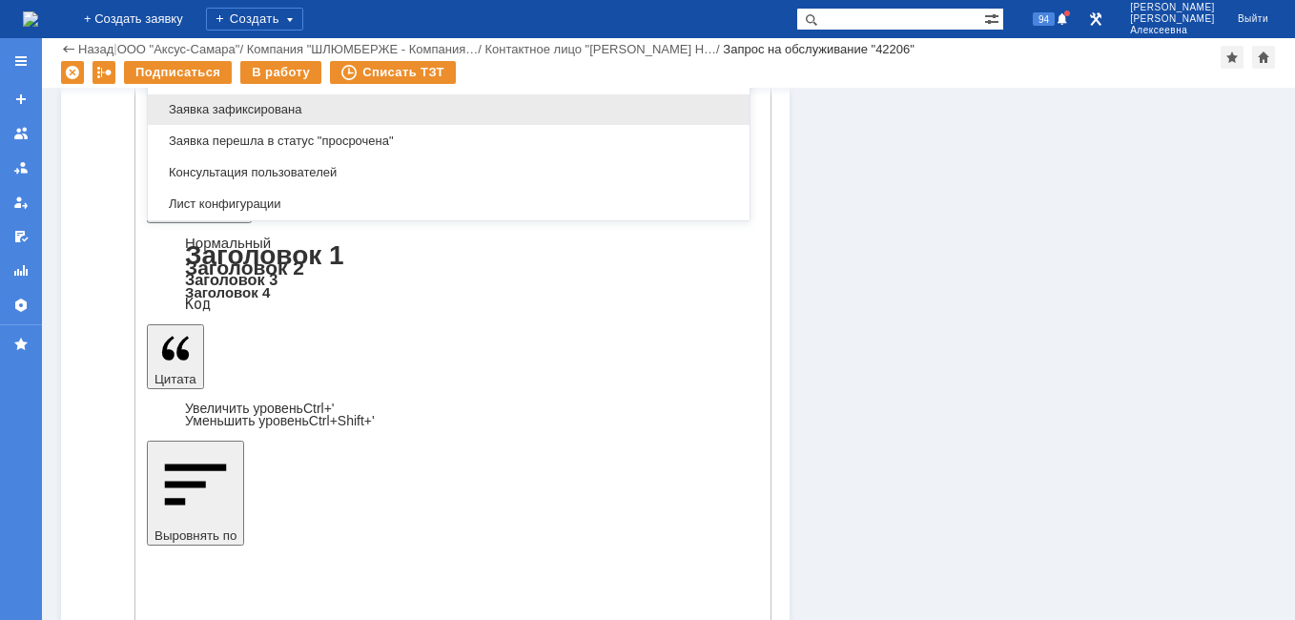
click at [303, 100] on div "Заявка зафиксирована" at bounding box center [449, 109] width 602 height 31
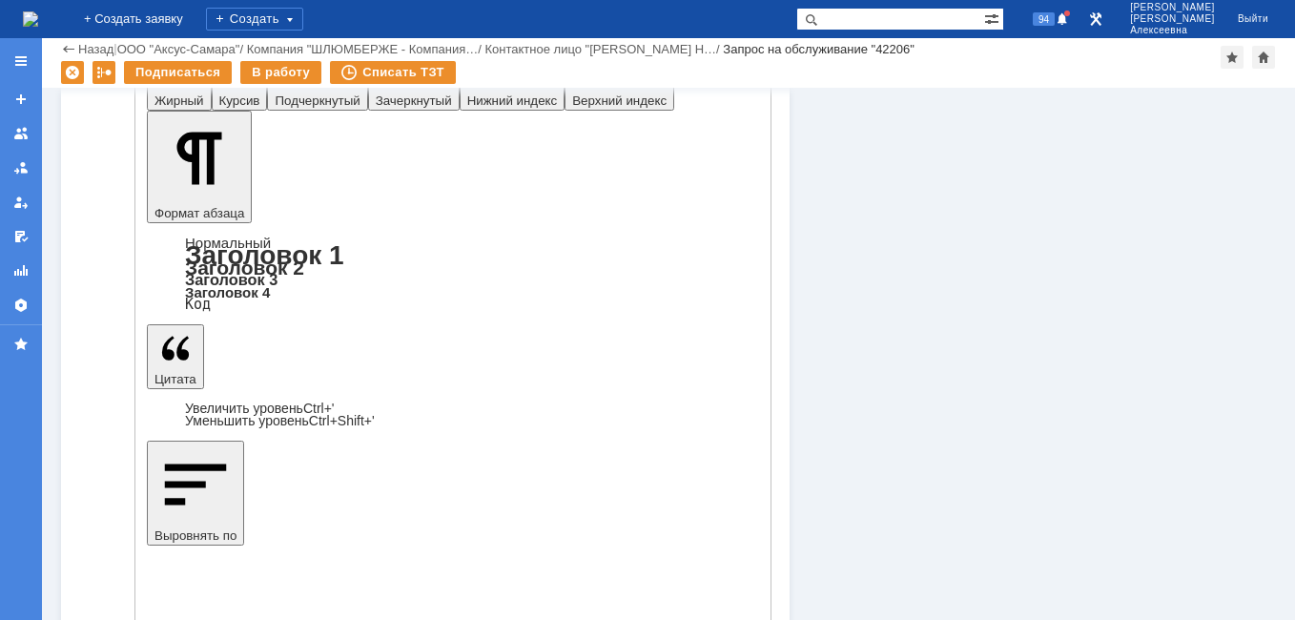
scroll to position [1230, 0]
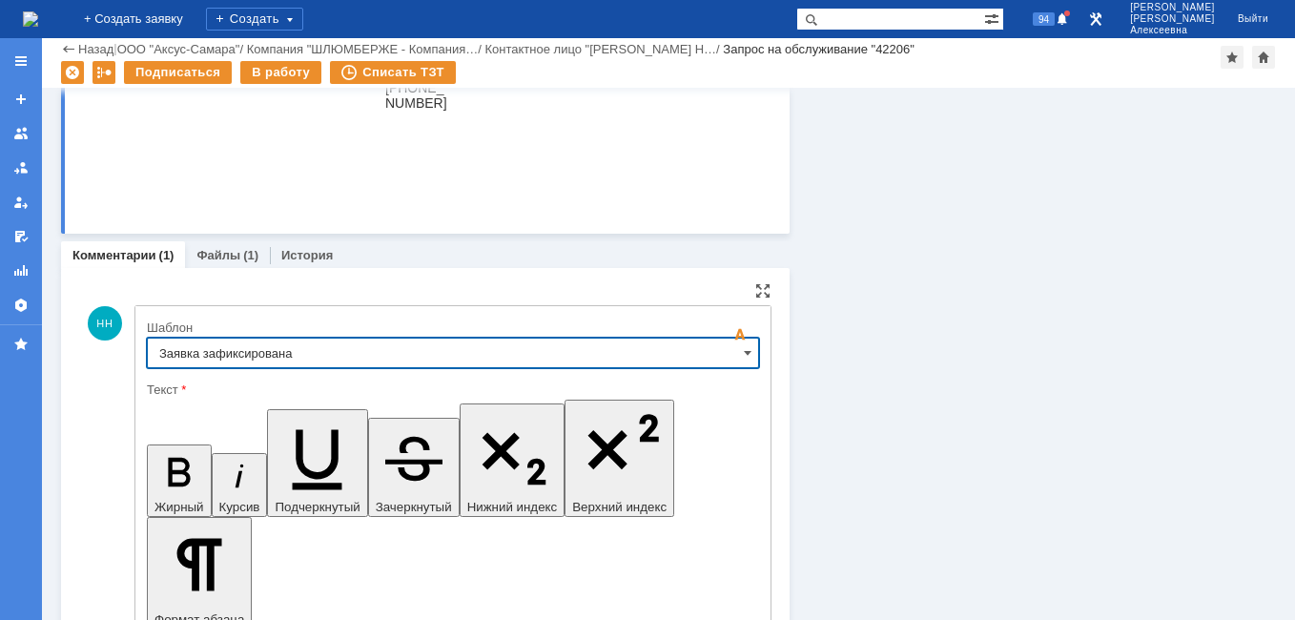
type input "Заявка зафиксирована"
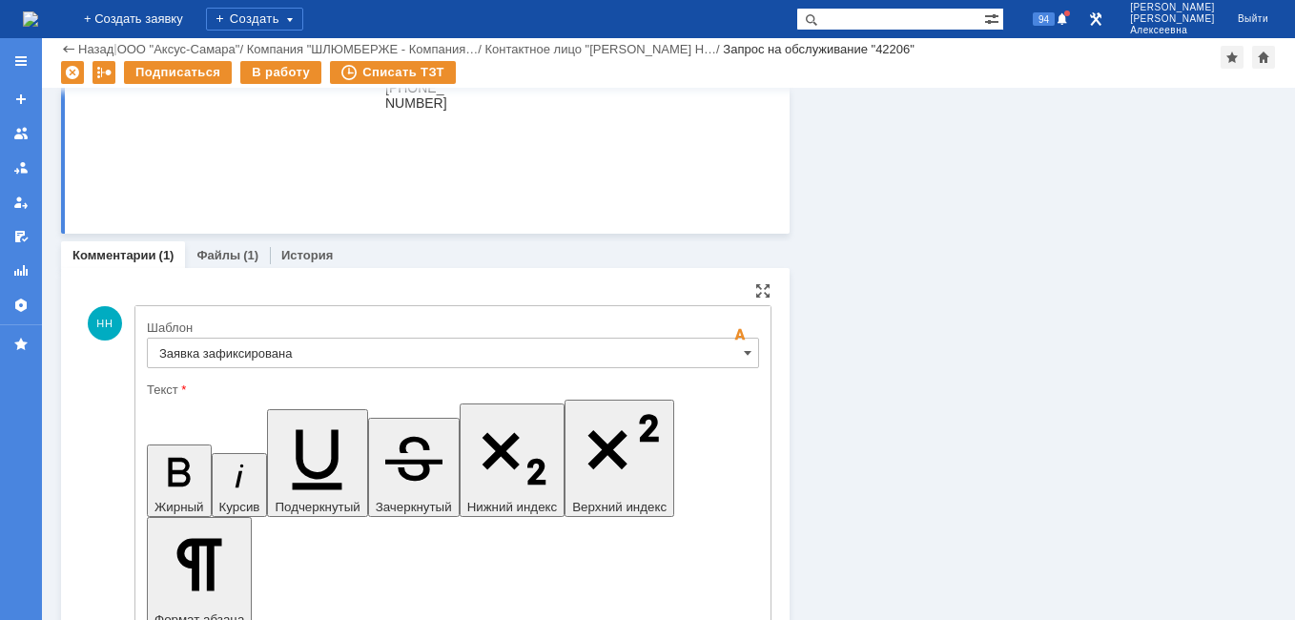
drag, startPoint x: 560, startPoint y: 4780, endPoint x: 183, endPoint y: 4787, distance: 376.8
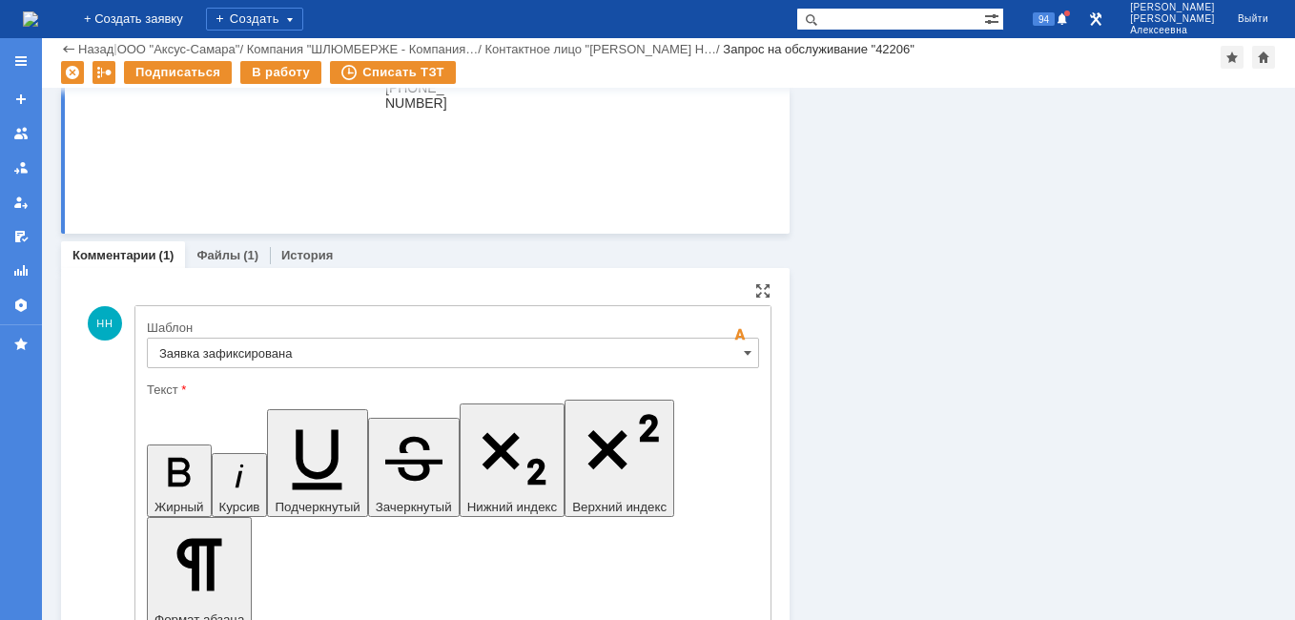
drag, startPoint x: 300, startPoint y: 4801, endPoint x: 318, endPoint y: 4804, distance: 18.3
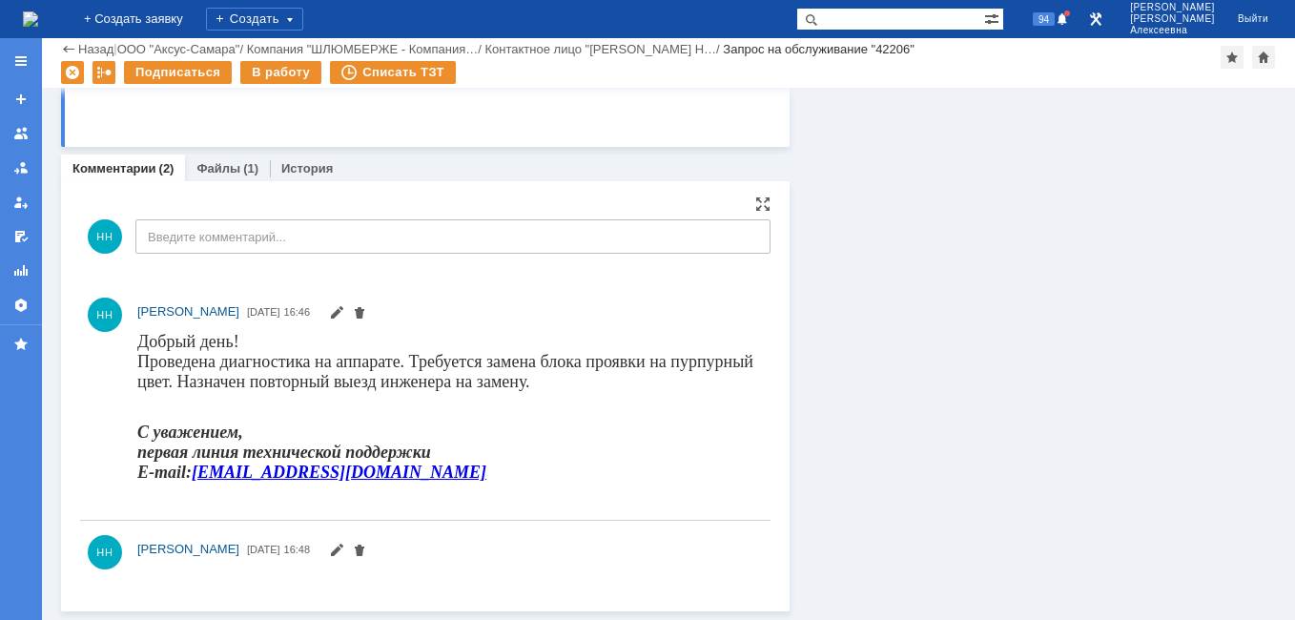
scroll to position [1458, 0]
